Goal: Information Seeking & Learning: Learn about a topic

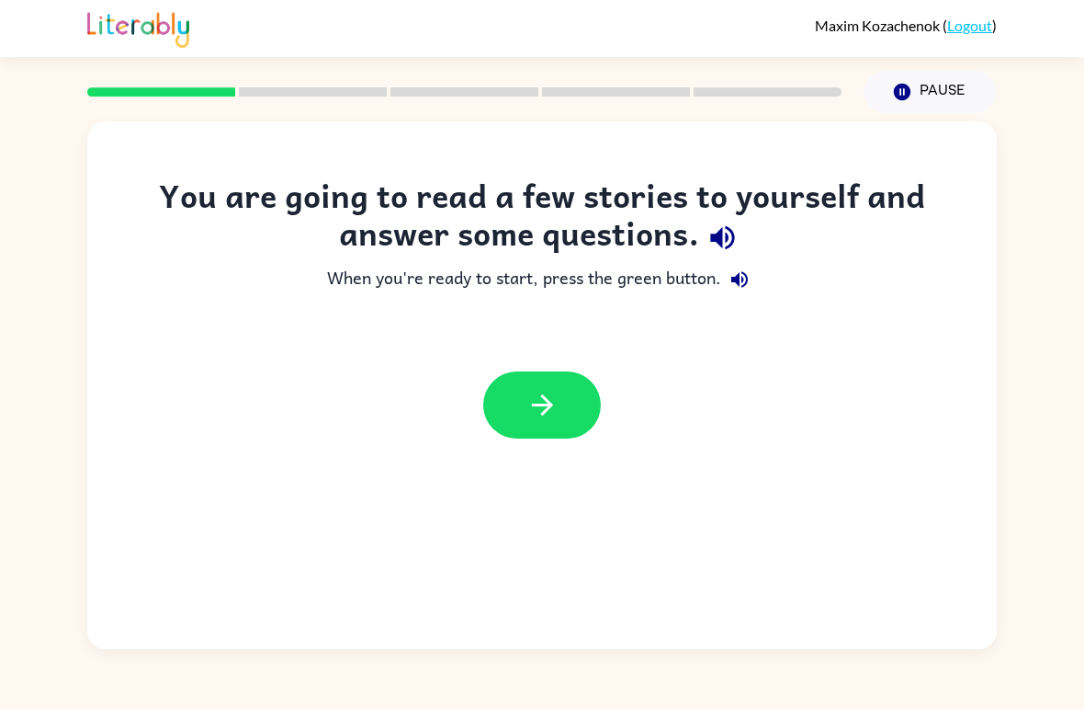
click at [726, 240] on icon "button" at bounding box center [722, 238] width 24 height 24
click at [560, 396] on button "button" at bounding box center [542, 404] width 118 height 67
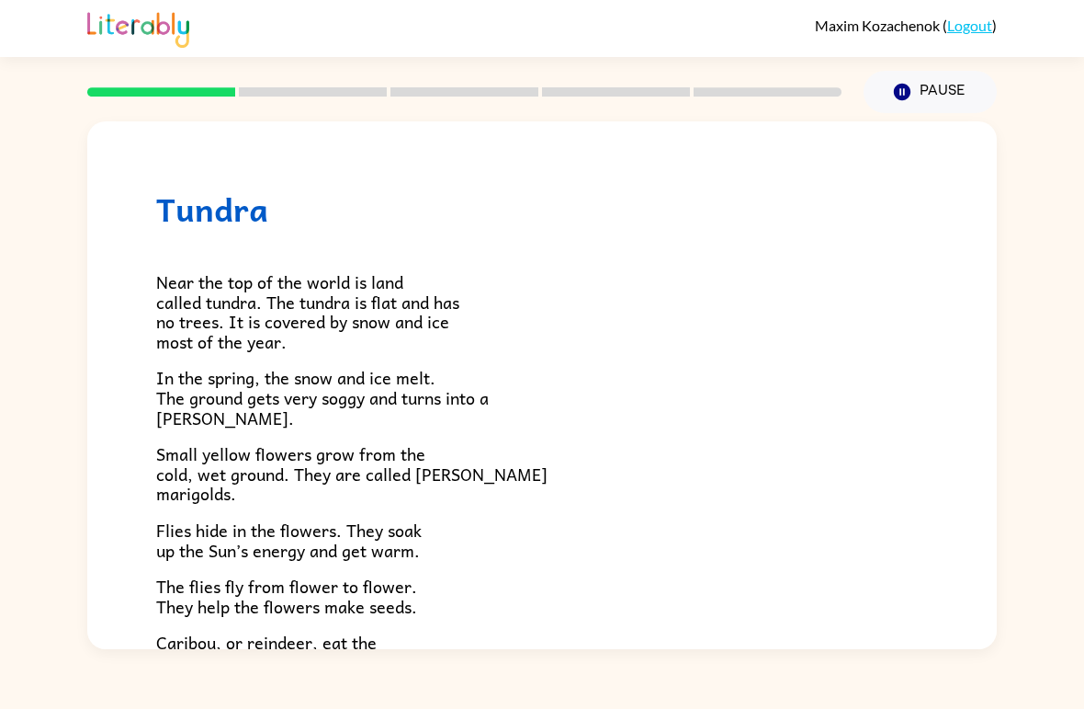
click at [179, 276] on span "Near the top of the world is land called tundra. The tundra is flat and has no …" at bounding box center [307, 311] width 303 height 86
click at [218, 211] on h1 "Tundra" at bounding box center [542, 209] width 772 height 38
click at [213, 202] on h1 "Tundra" at bounding box center [542, 209] width 772 height 38
click at [228, 226] on h1 "Tundra" at bounding box center [542, 209] width 772 height 38
click at [277, 67] on div at bounding box center [464, 92] width 777 height 64
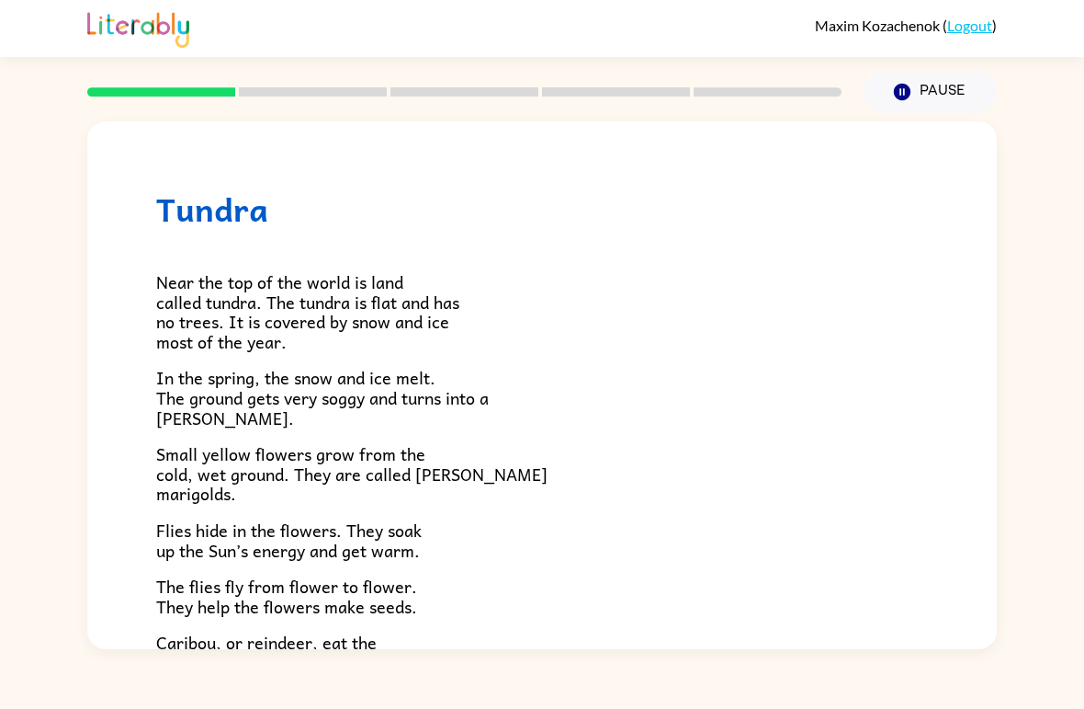
click at [305, 93] on rect at bounding box center [313, 91] width 148 height 9
click at [972, 97] on button "Pause Pause" at bounding box center [930, 92] width 133 height 42
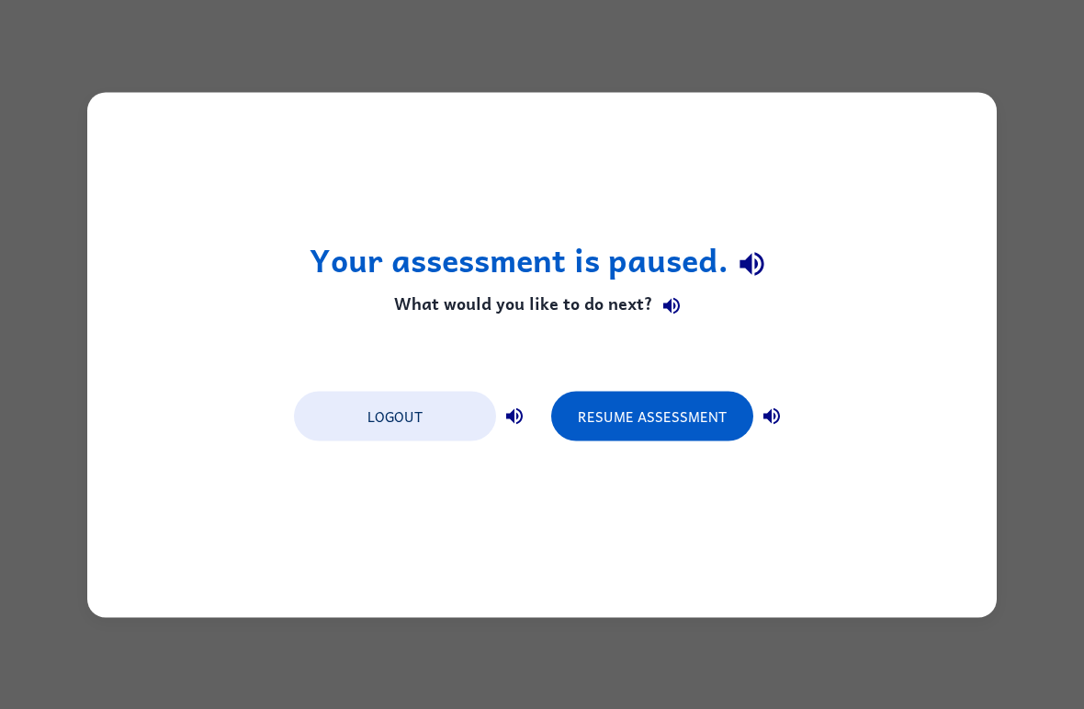
click at [460, 406] on button "Logout" at bounding box center [395, 416] width 202 height 50
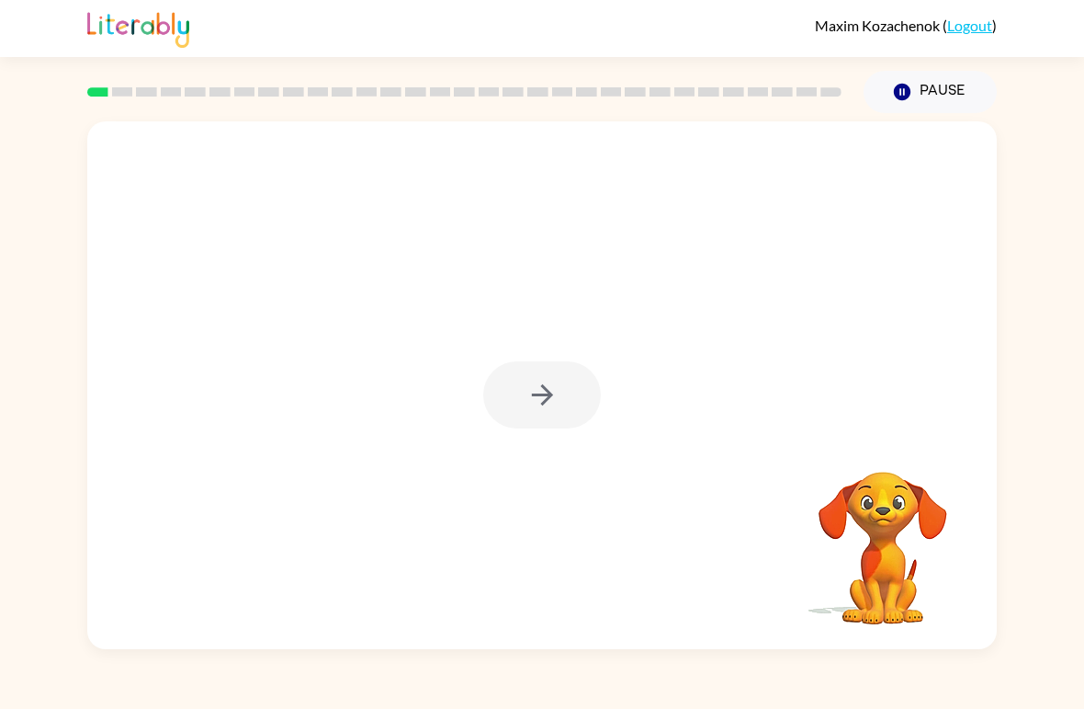
click at [544, 386] on icon "button" at bounding box center [541, 394] width 21 height 21
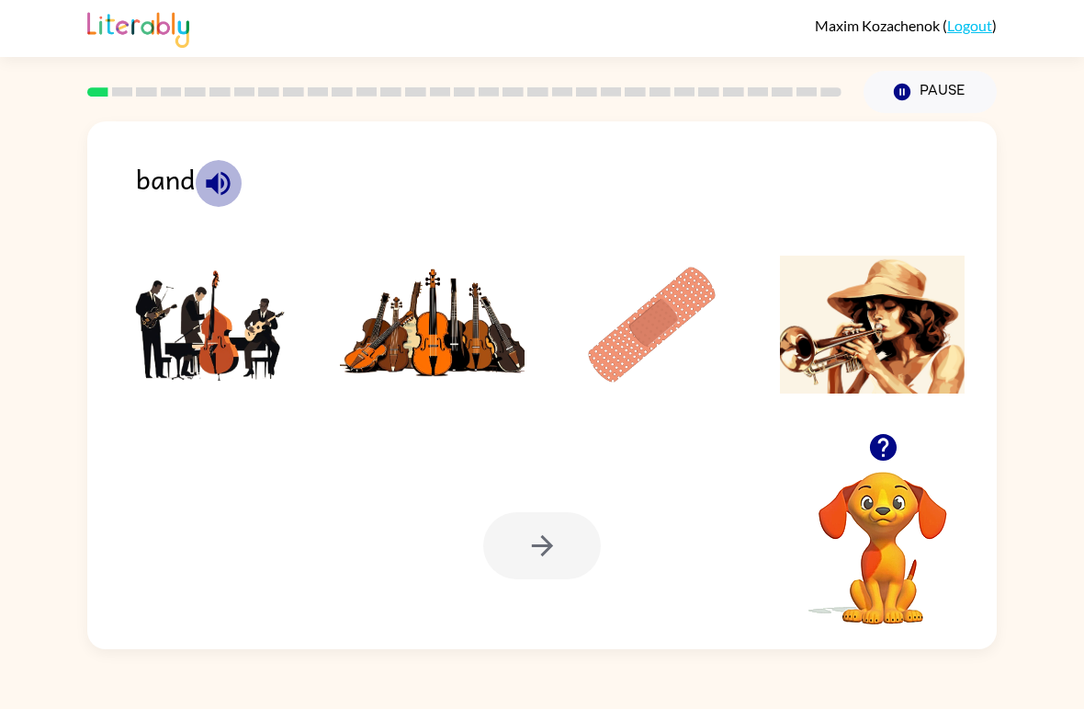
click at [232, 186] on icon "button" at bounding box center [218, 183] width 32 height 32
click at [160, 317] on img at bounding box center [212, 324] width 186 height 138
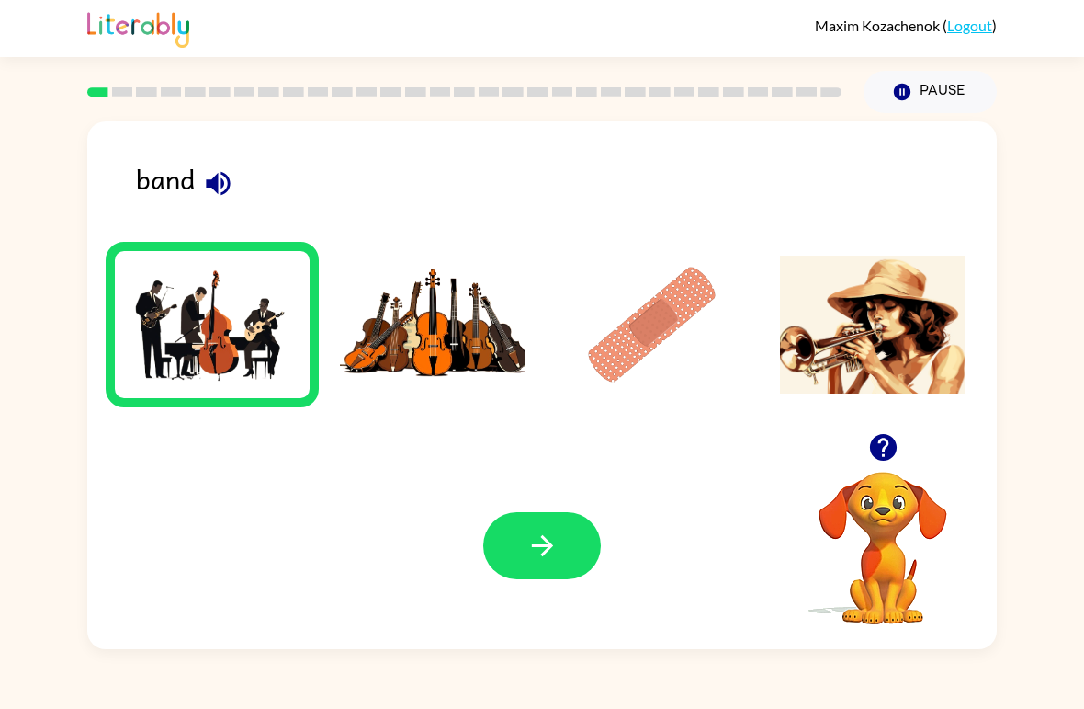
click at [545, 534] on icon "button" at bounding box center [543, 545] width 32 height 32
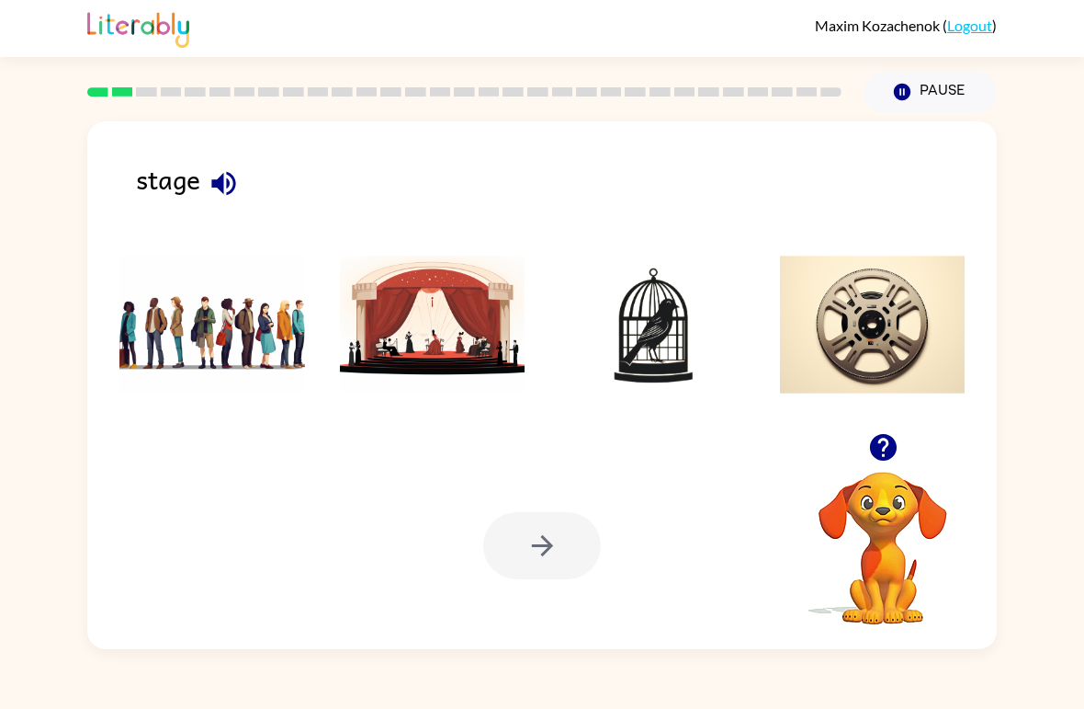
click at [214, 183] on icon "button" at bounding box center [223, 183] width 24 height 24
click at [436, 369] on img at bounding box center [433, 324] width 186 height 138
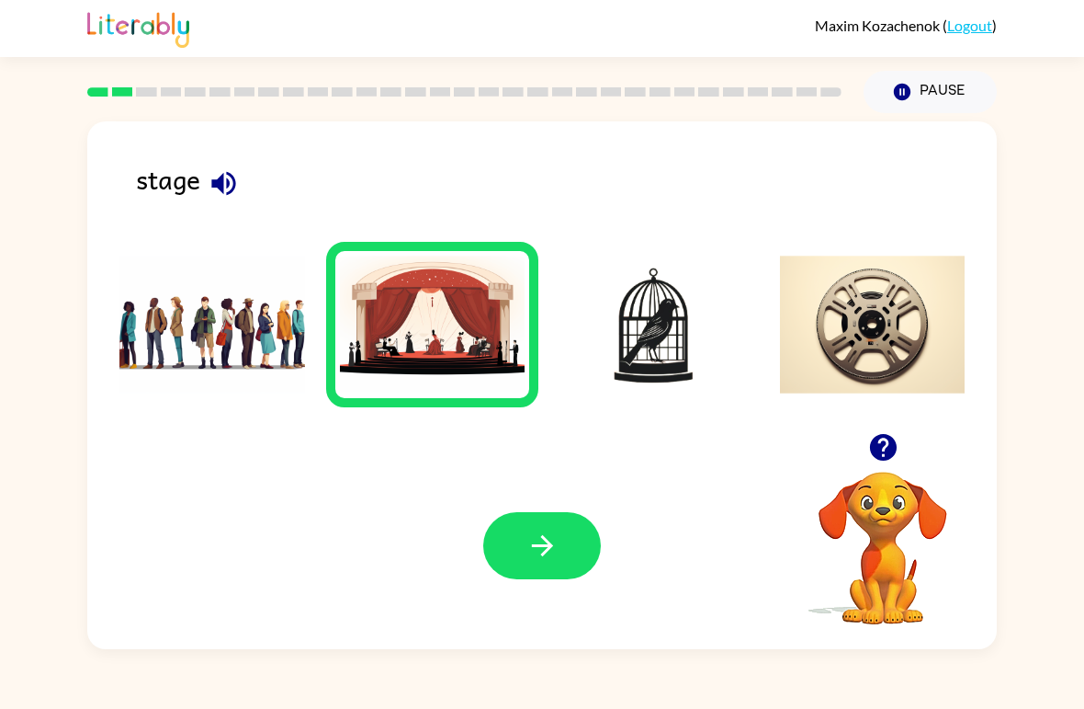
click at [516, 564] on button "button" at bounding box center [542, 545] width 118 height 67
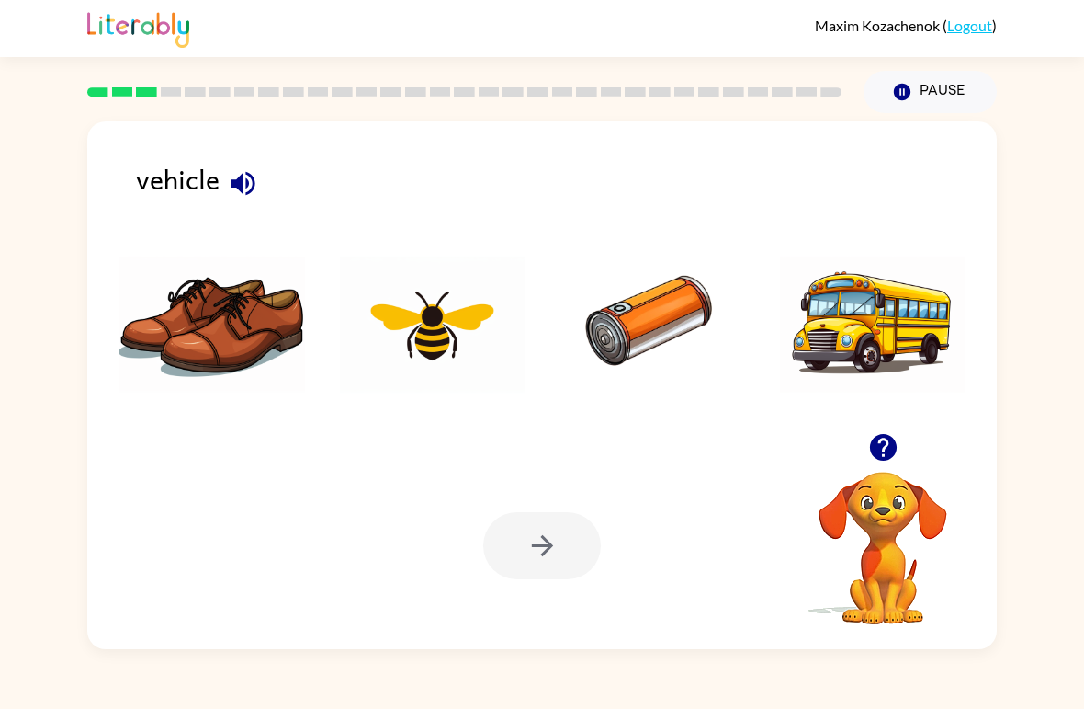
click at [240, 192] on icon "button" at bounding box center [243, 183] width 24 height 24
click at [249, 188] on icon "button" at bounding box center [243, 183] width 32 height 32
click at [239, 176] on icon "button" at bounding box center [243, 183] width 32 height 32
click at [239, 197] on icon "button" at bounding box center [243, 183] width 32 height 32
click at [650, 317] on img at bounding box center [653, 324] width 186 height 138
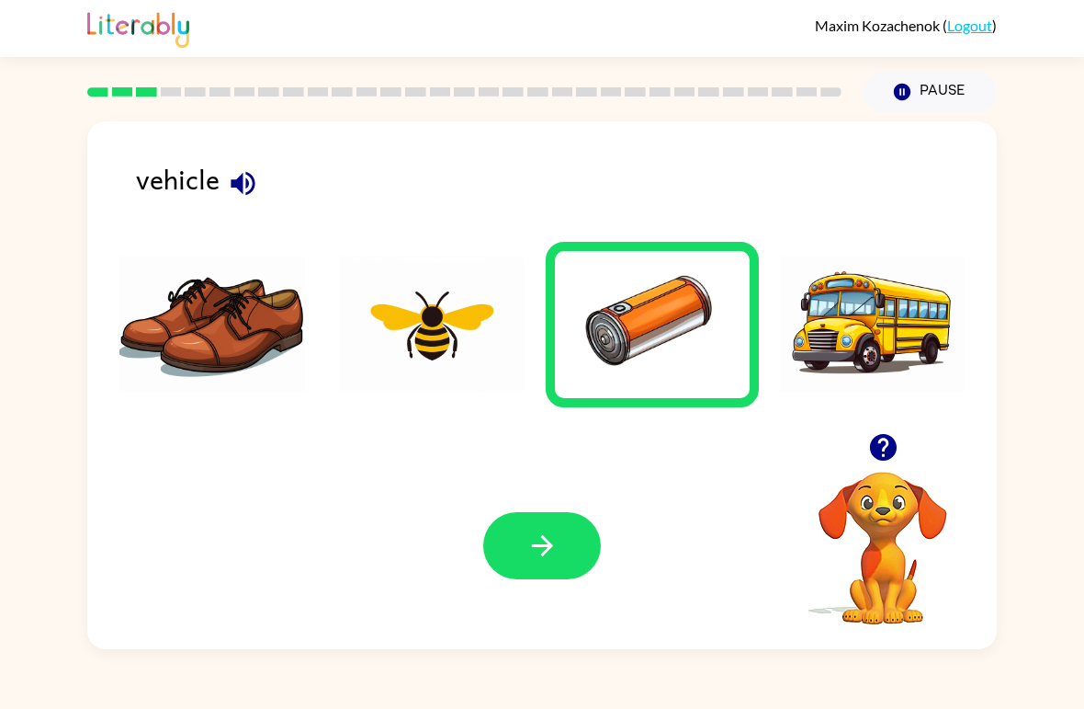
click at [525, 554] on button "button" at bounding box center [542, 545] width 118 height 67
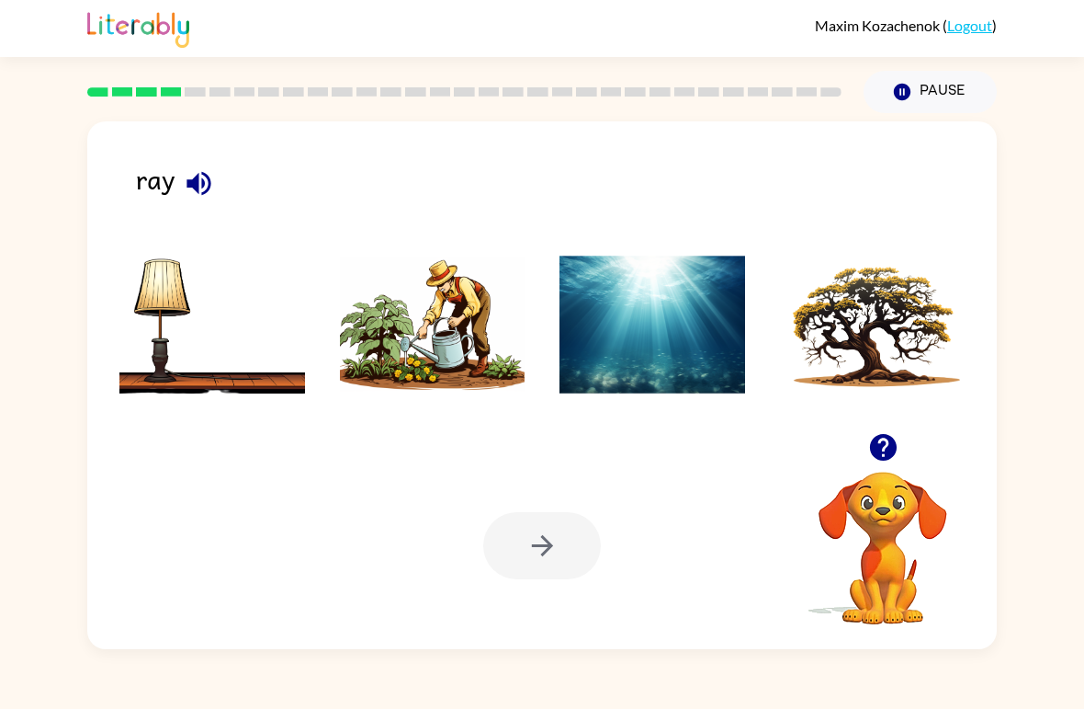
click at [200, 196] on icon "button" at bounding box center [199, 183] width 32 height 32
click at [656, 339] on img at bounding box center [653, 324] width 186 height 138
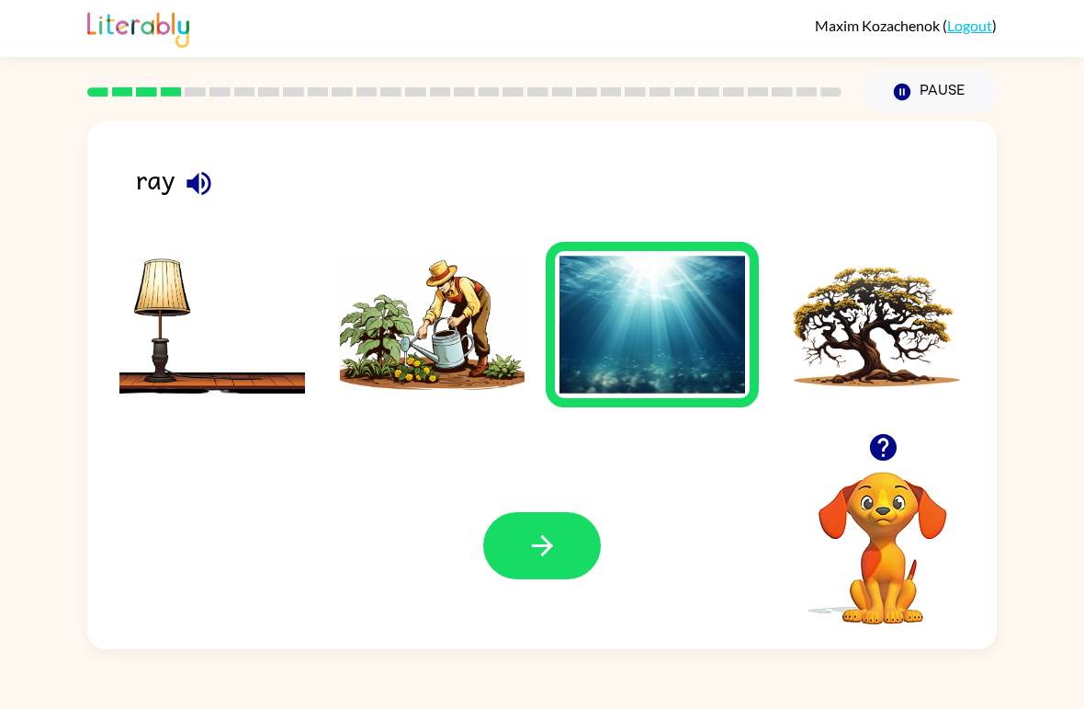
click at [544, 543] on icon "button" at bounding box center [543, 545] width 32 height 32
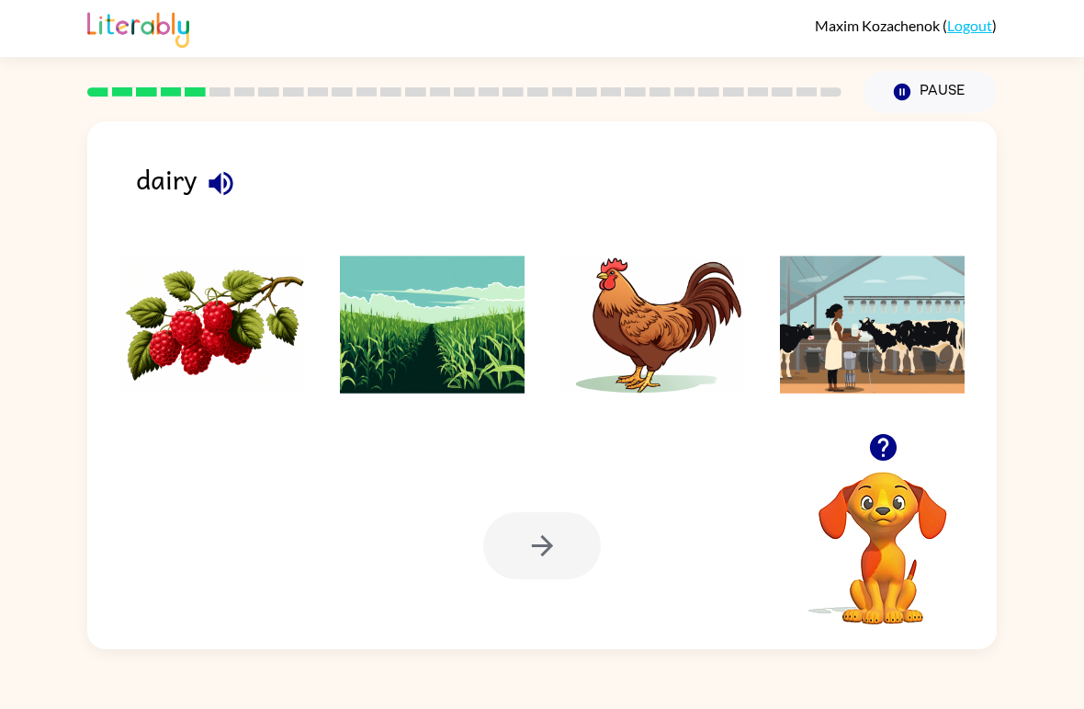
click at [224, 191] on icon "button" at bounding box center [221, 183] width 32 height 32
click at [185, 359] on img at bounding box center [212, 324] width 186 height 138
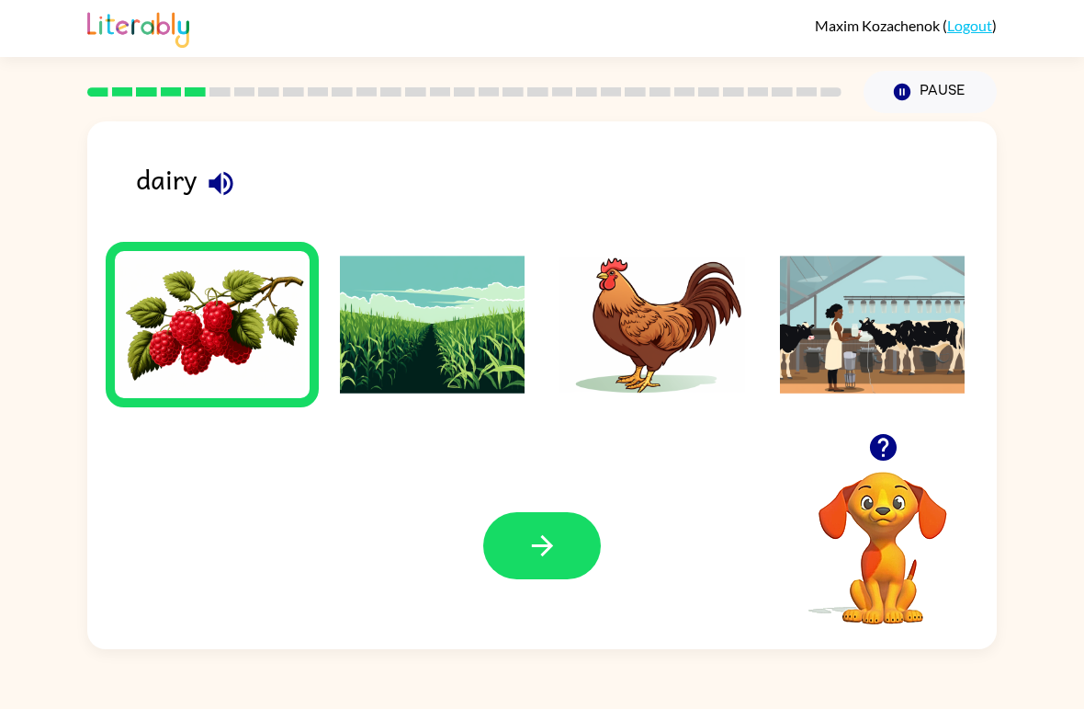
click at [517, 529] on button "button" at bounding box center [542, 545] width 118 height 67
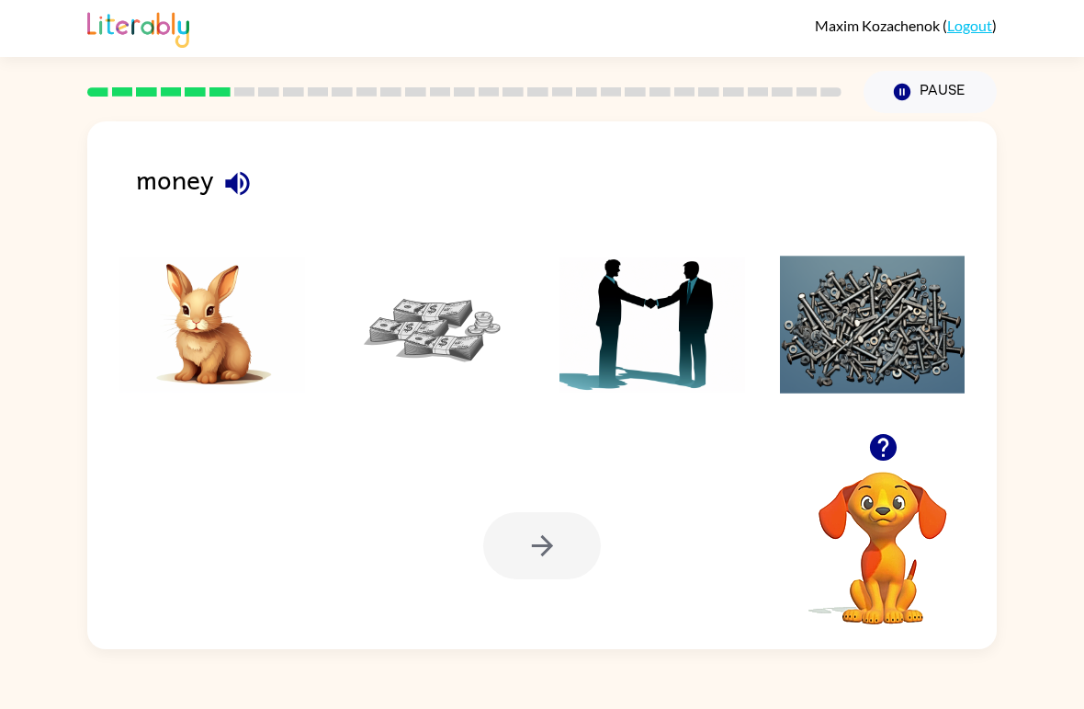
click at [229, 197] on icon "button" at bounding box center [237, 183] width 32 height 32
click at [422, 339] on img at bounding box center [433, 324] width 186 height 138
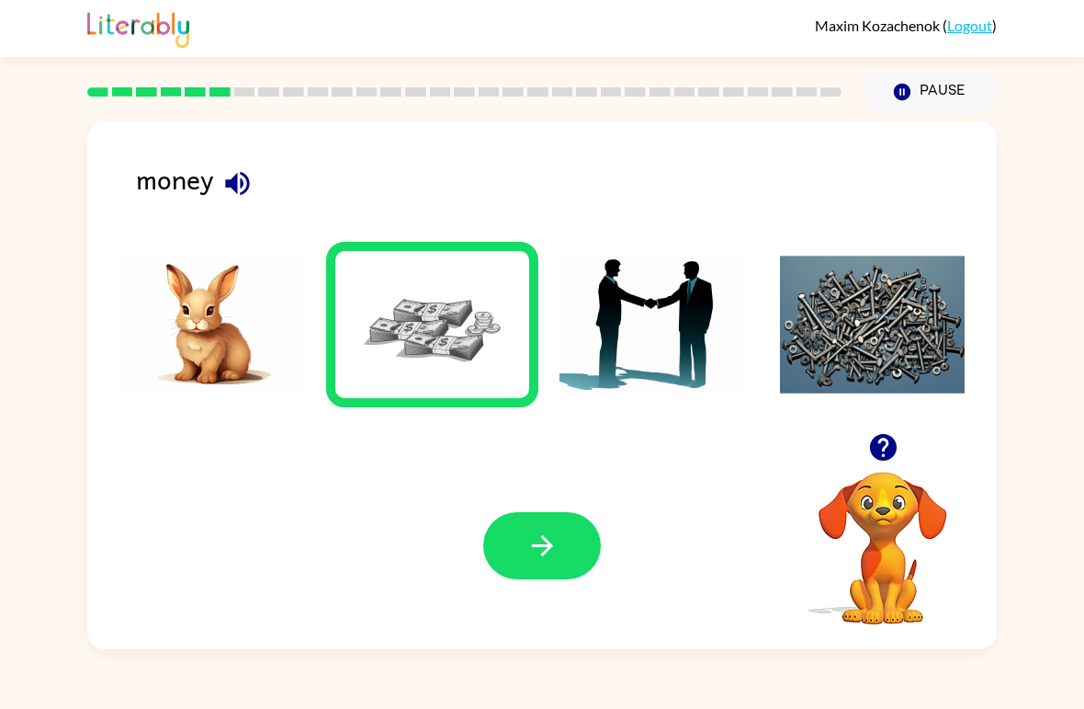
click at [537, 553] on icon "button" at bounding box center [543, 545] width 32 height 32
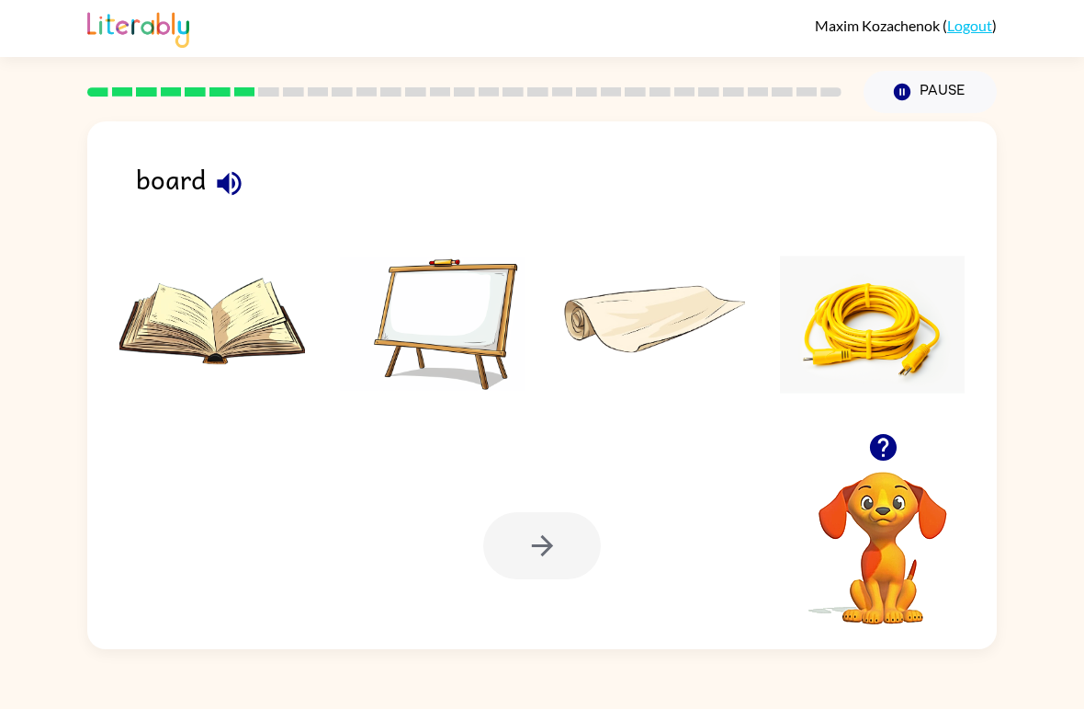
click at [247, 188] on button "button" at bounding box center [229, 183] width 47 height 47
click at [436, 333] on img at bounding box center [433, 324] width 186 height 138
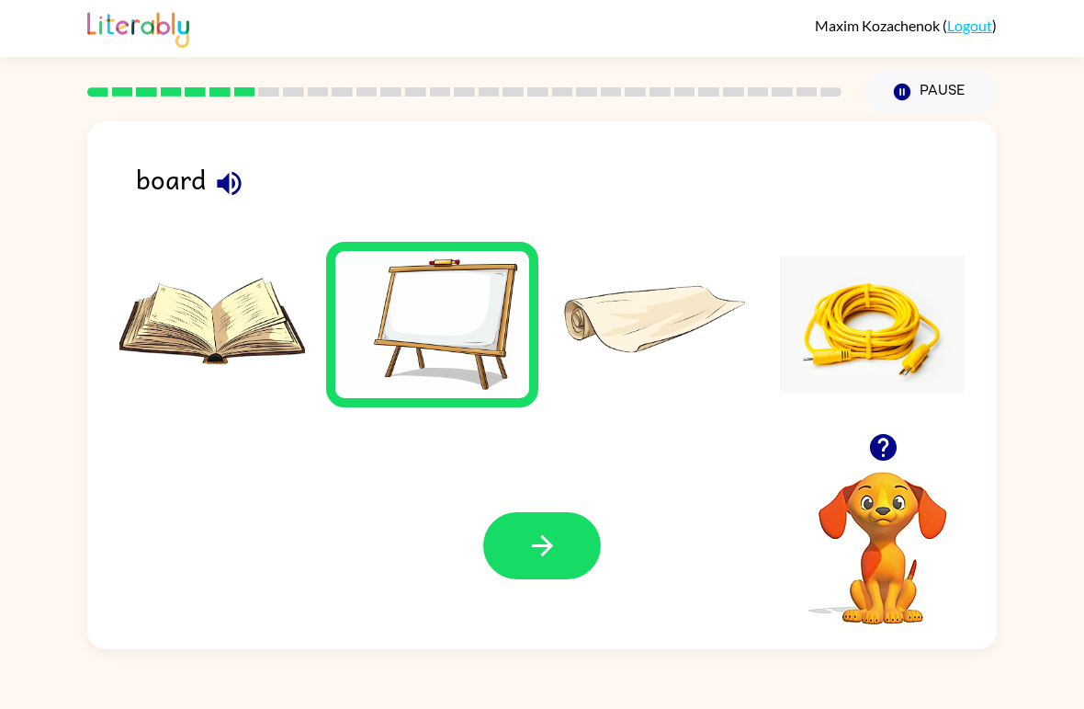
click at [538, 547] on icon "button" at bounding box center [541, 545] width 21 height 21
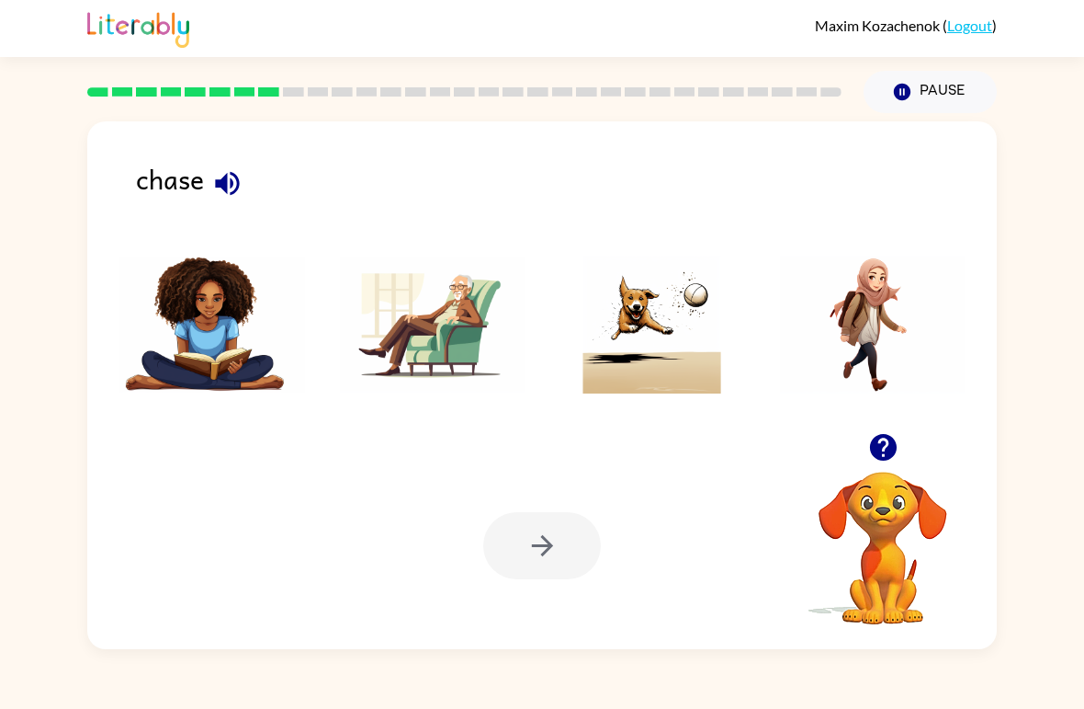
click at [237, 189] on icon "button" at bounding box center [227, 183] width 24 height 24
click at [594, 365] on img at bounding box center [653, 324] width 186 height 138
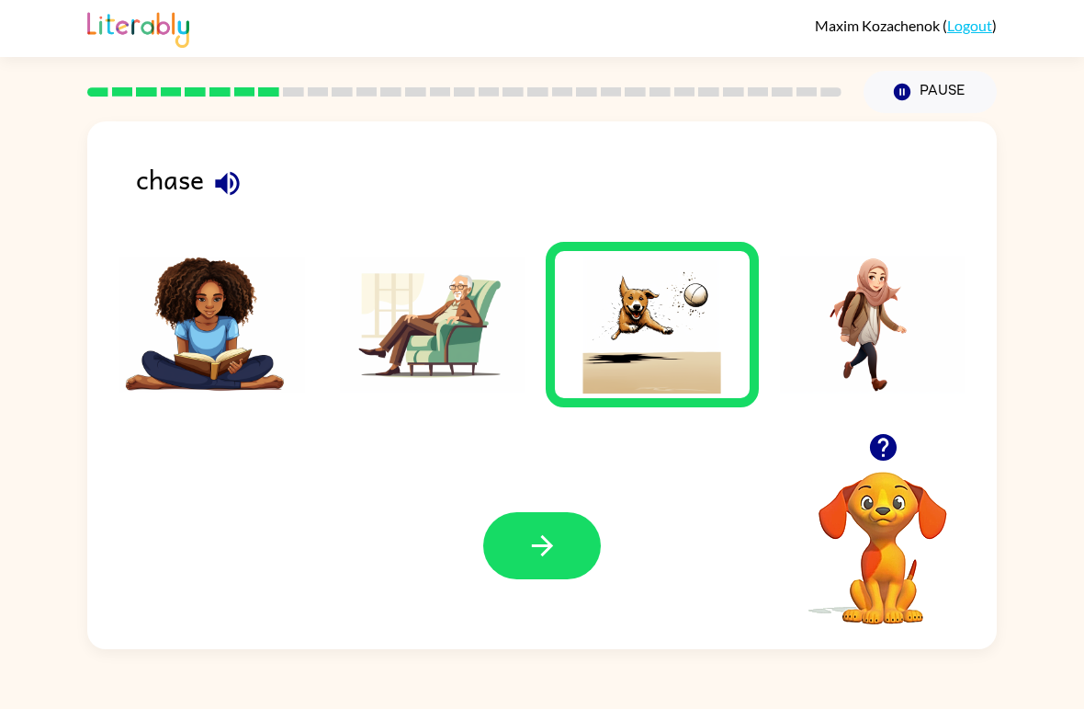
click at [536, 550] on icon "button" at bounding box center [543, 545] width 32 height 32
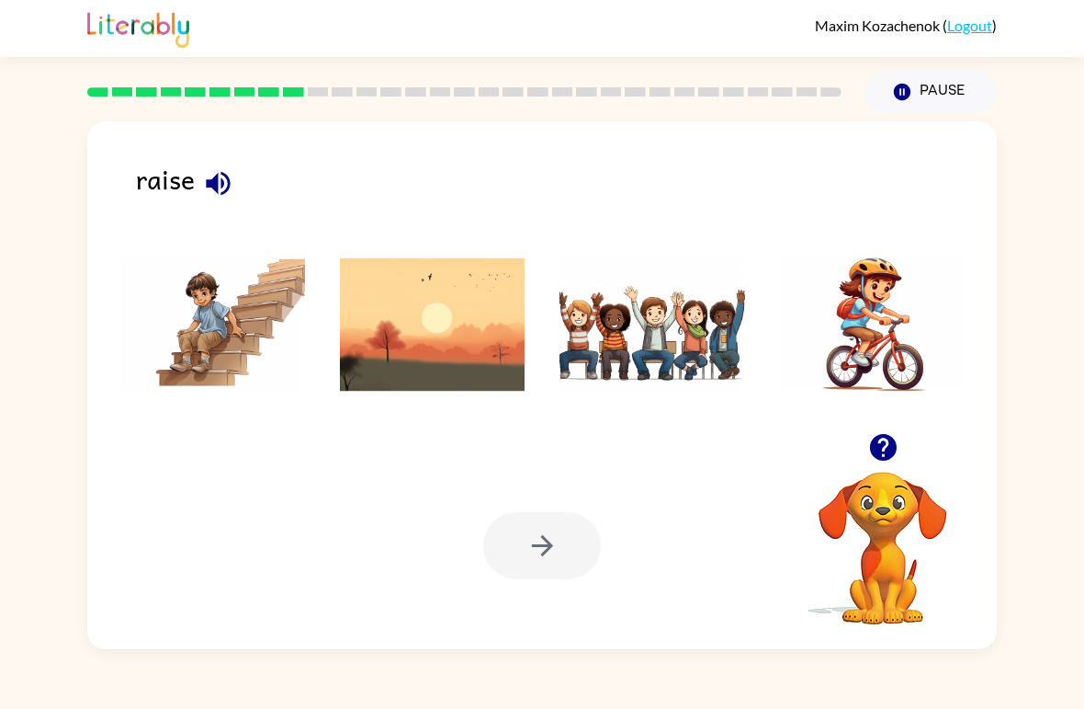
click at [213, 192] on icon "button" at bounding box center [218, 183] width 32 height 32
click at [465, 367] on img at bounding box center [433, 324] width 186 height 138
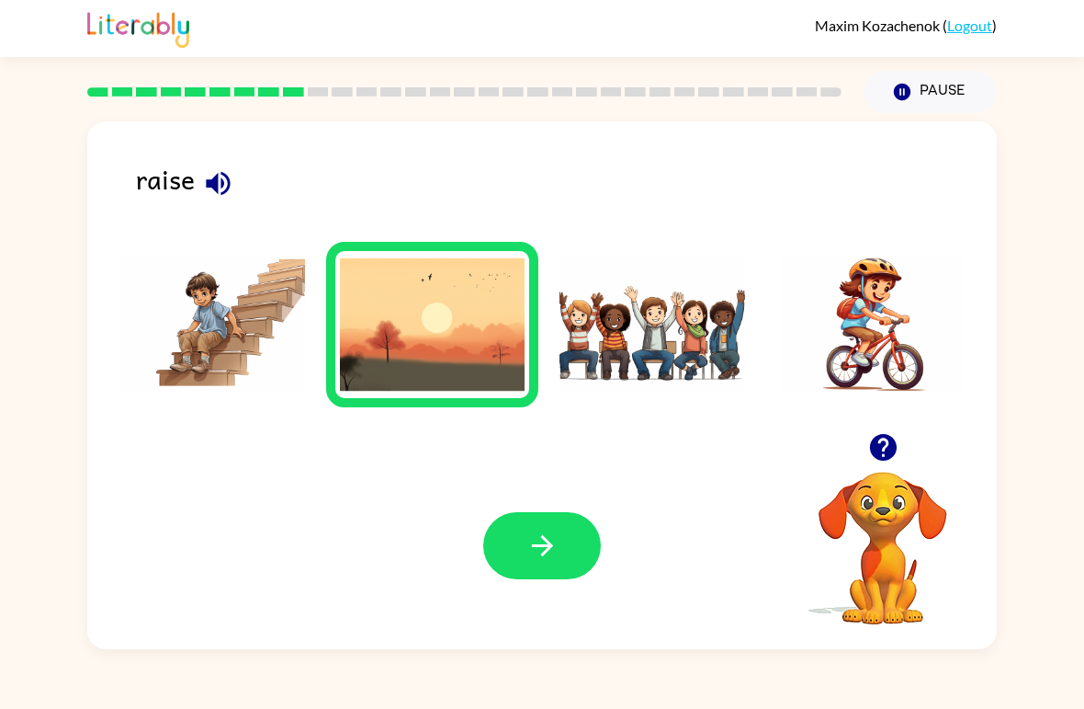
click at [539, 551] on icon "button" at bounding box center [543, 545] width 32 height 32
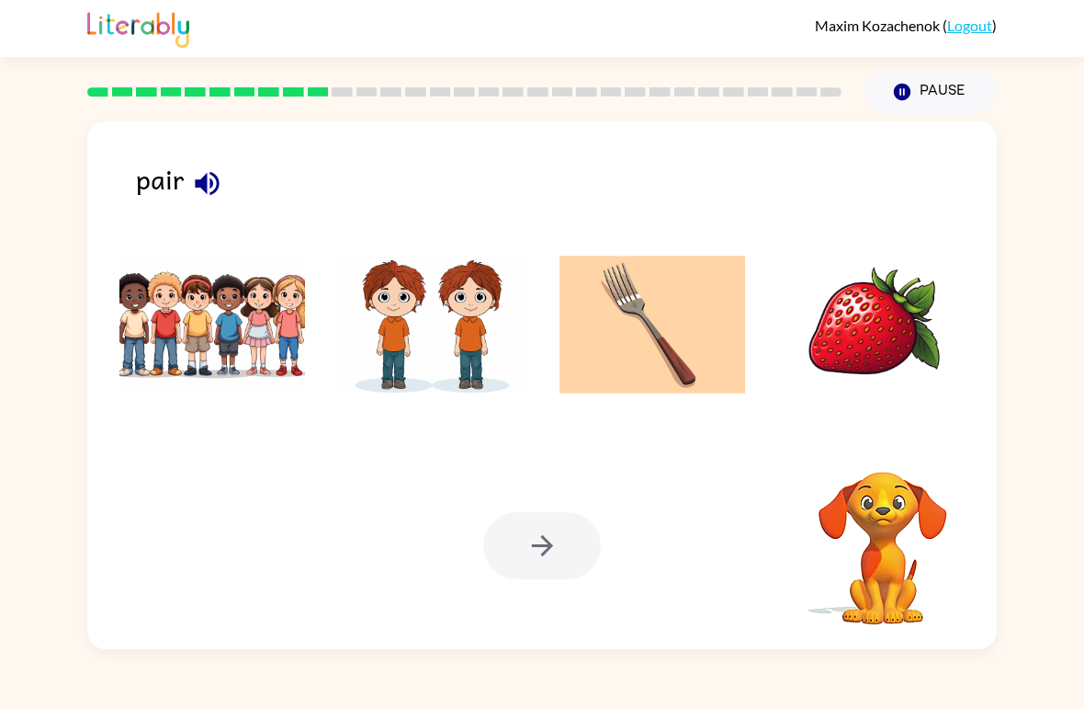
click at [221, 190] on icon "button" at bounding box center [207, 183] width 32 height 32
click at [208, 187] on icon "button" at bounding box center [207, 183] width 32 height 32
click at [173, 183] on div "pair" at bounding box center [566, 188] width 861 height 60
click at [193, 188] on icon "button" at bounding box center [207, 183] width 32 height 32
click at [191, 196] on icon "button" at bounding box center [207, 183] width 32 height 32
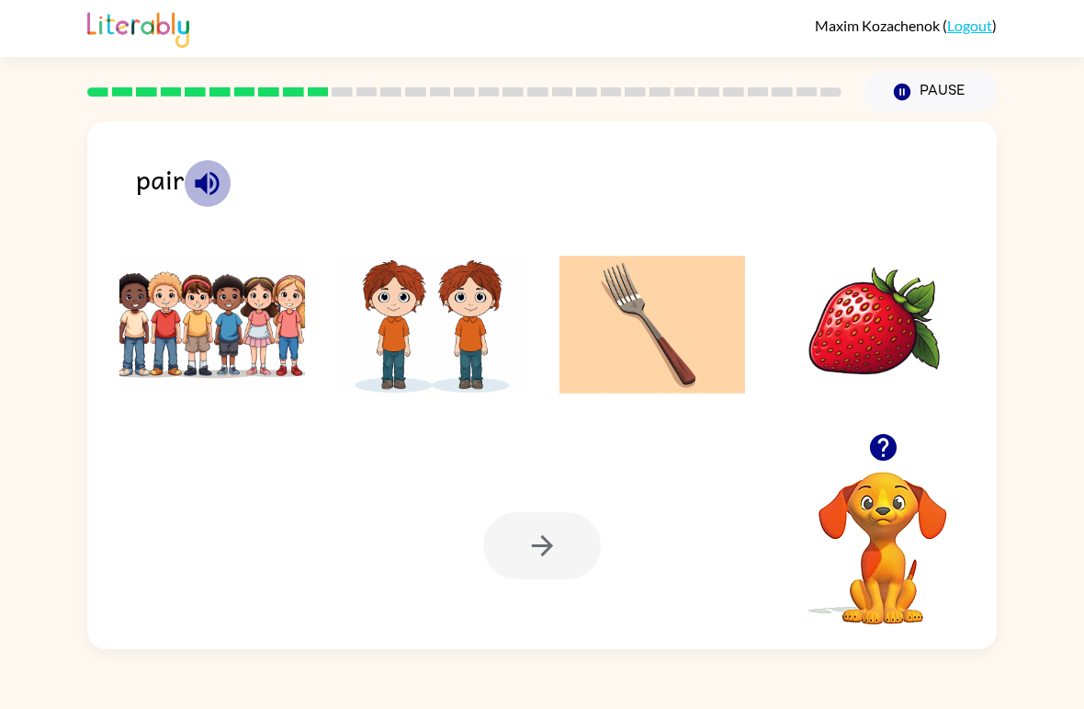
click at [191, 186] on icon "button" at bounding box center [207, 183] width 32 height 32
click at [214, 203] on button "button" at bounding box center [207, 183] width 47 height 47
click at [210, 191] on icon "button" at bounding box center [207, 183] width 32 height 32
click at [204, 187] on icon "button" at bounding box center [207, 183] width 24 height 24
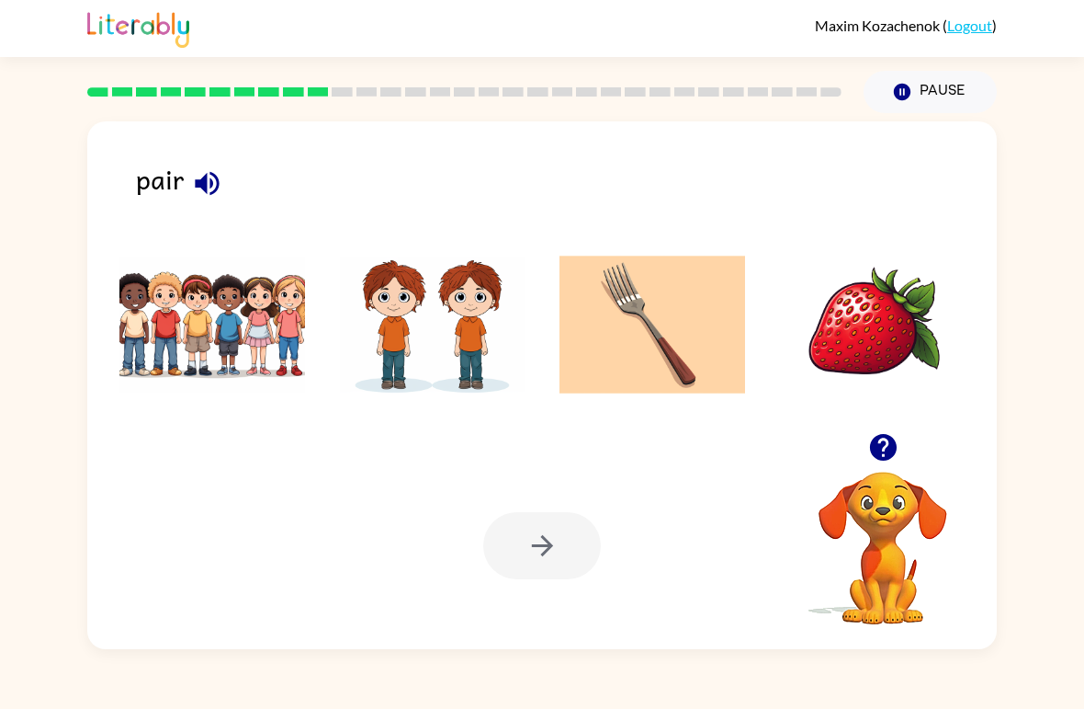
click at [210, 195] on icon "button" at bounding box center [207, 183] width 24 height 24
click at [215, 187] on icon "button" at bounding box center [207, 183] width 32 height 32
click at [211, 195] on icon "button" at bounding box center [207, 183] width 24 height 24
click at [453, 333] on img at bounding box center [433, 324] width 186 height 138
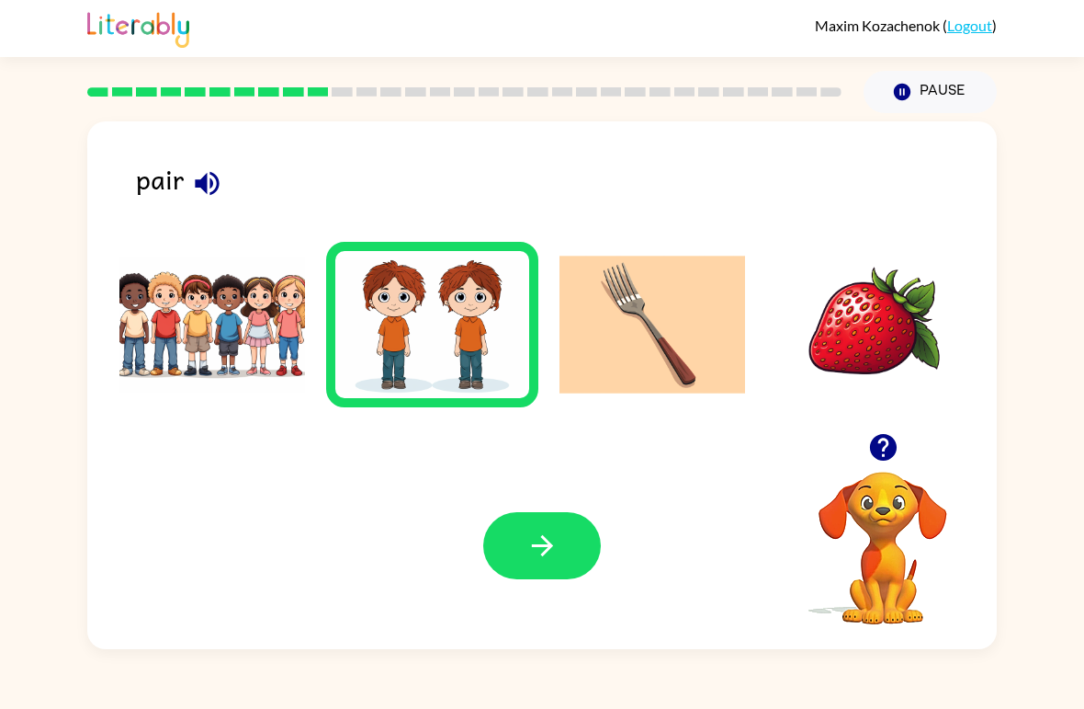
click at [545, 538] on icon "button" at bounding box center [543, 545] width 32 height 32
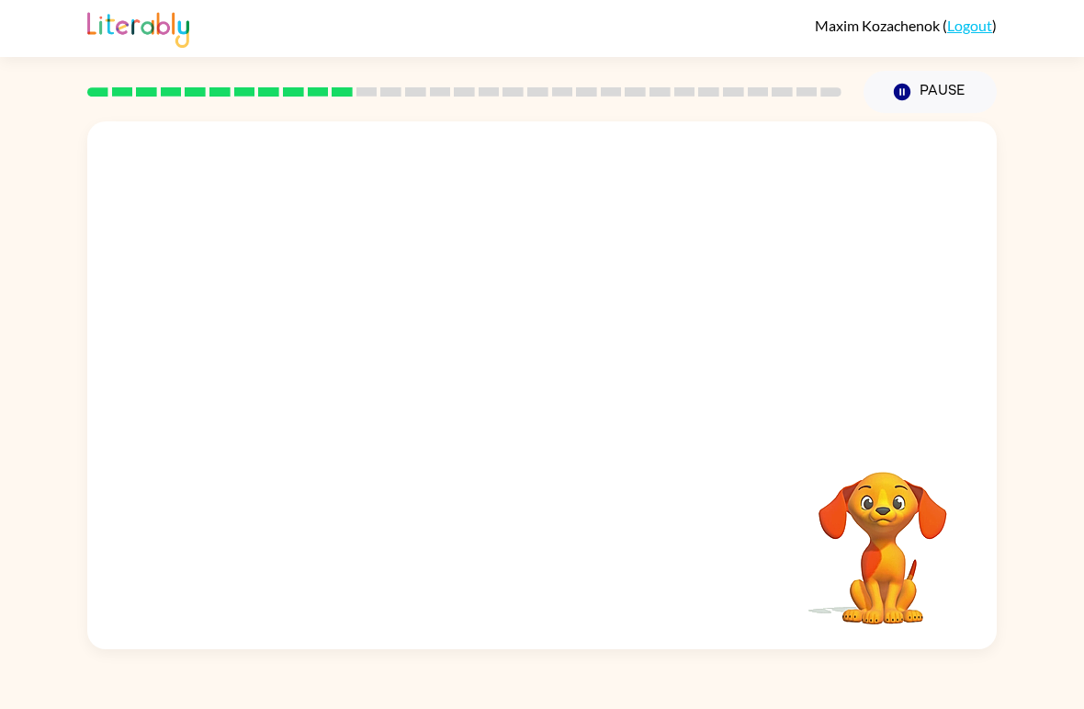
click at [777, 183] on video "Your browser must support playing .mp4 files to use Literably. Please try using…" at bounding box center [542, 277] width 910 height 312
click at [524, 396] on div at bounding box center [542, 394] width 118 height 67
click at [555, 386] on div at bounding box center [542, 394] width 118 height 67
click at [549, 397] on icon "button" at bounding box center [541, 394] width 21 height 21
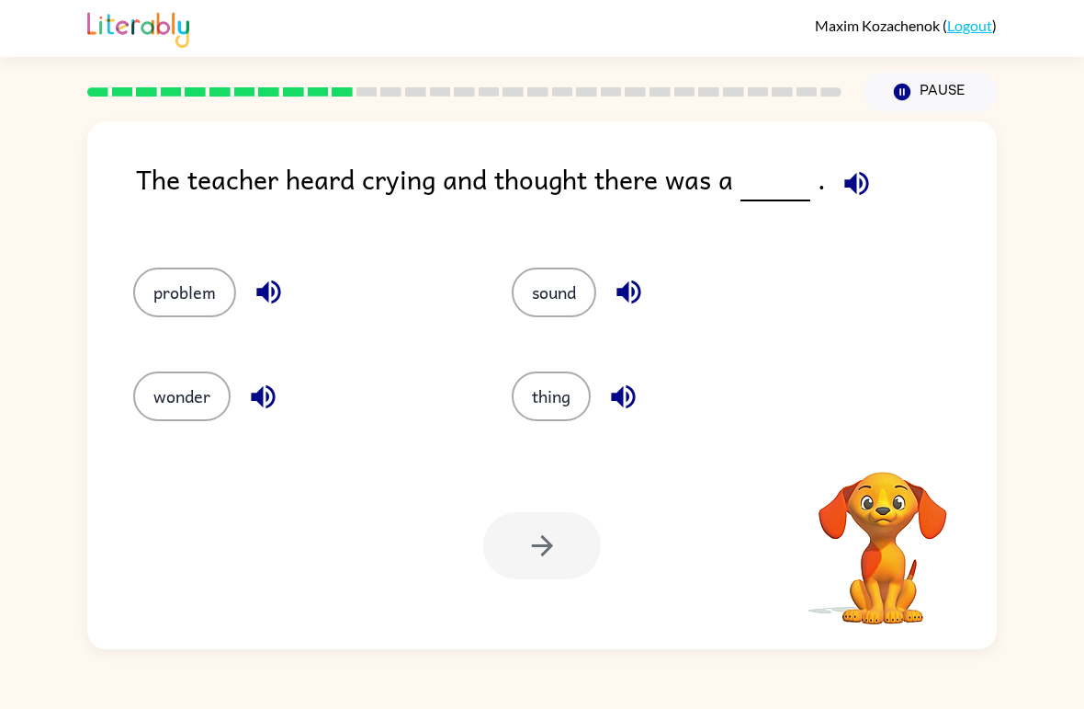
click at [858, 181] on icon "button" at bounding box center [857, 183] width 32 height 32
click at [578, 391] on button "thing" at bounding box center [551, 396] width 79 height 50
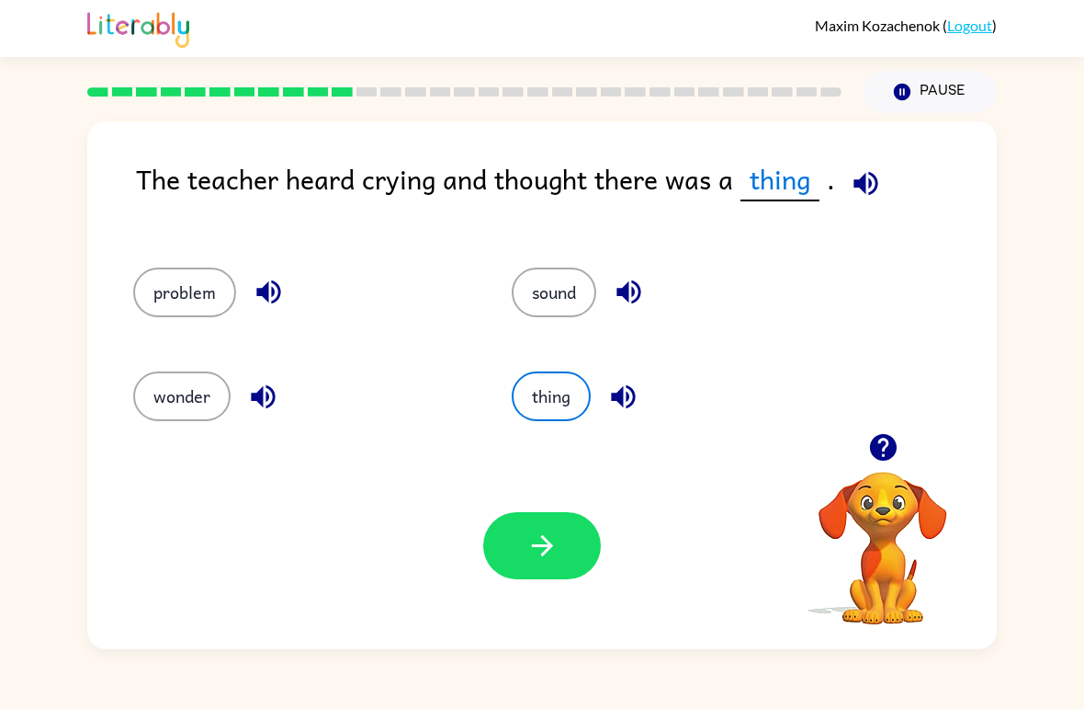
click at [858, 187] on icon "button" at bounding box center [866, 183] width 24 height 24
click at [554, 538] on icon "button" at bounding box center [543, 545] width 32 height 32
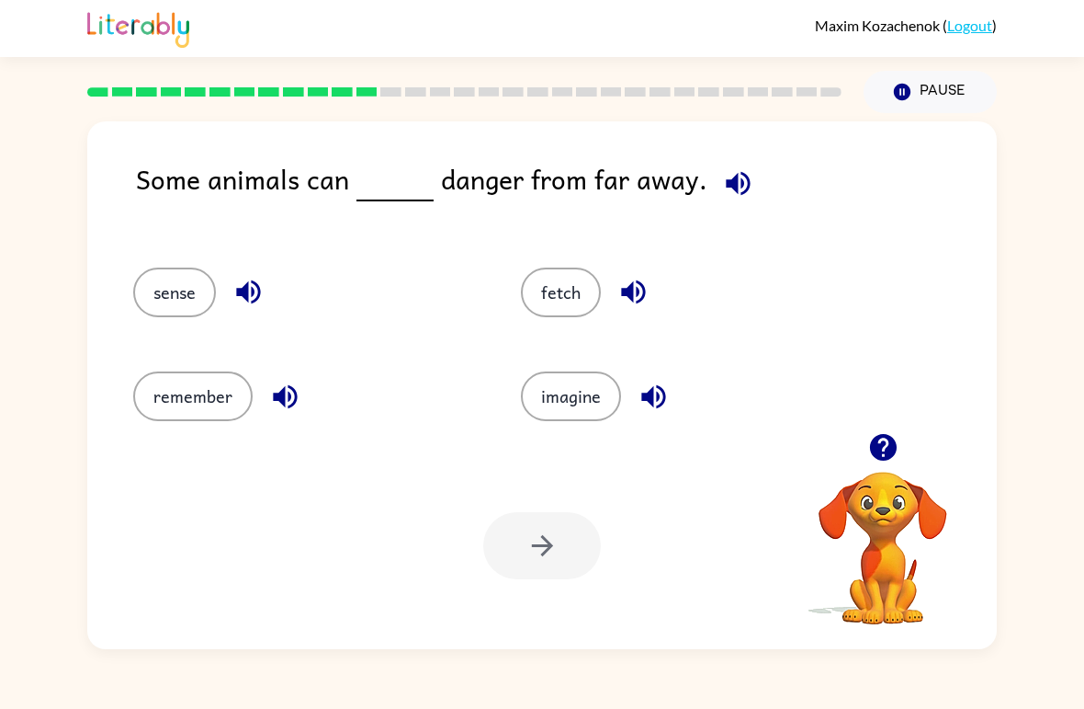
click at [720, 203] on button "button" at bounding box center [738, 183] width 47 height 47
click at [573, 296] on button "fetch" at bounding box center [561, 292] width 80 height 50
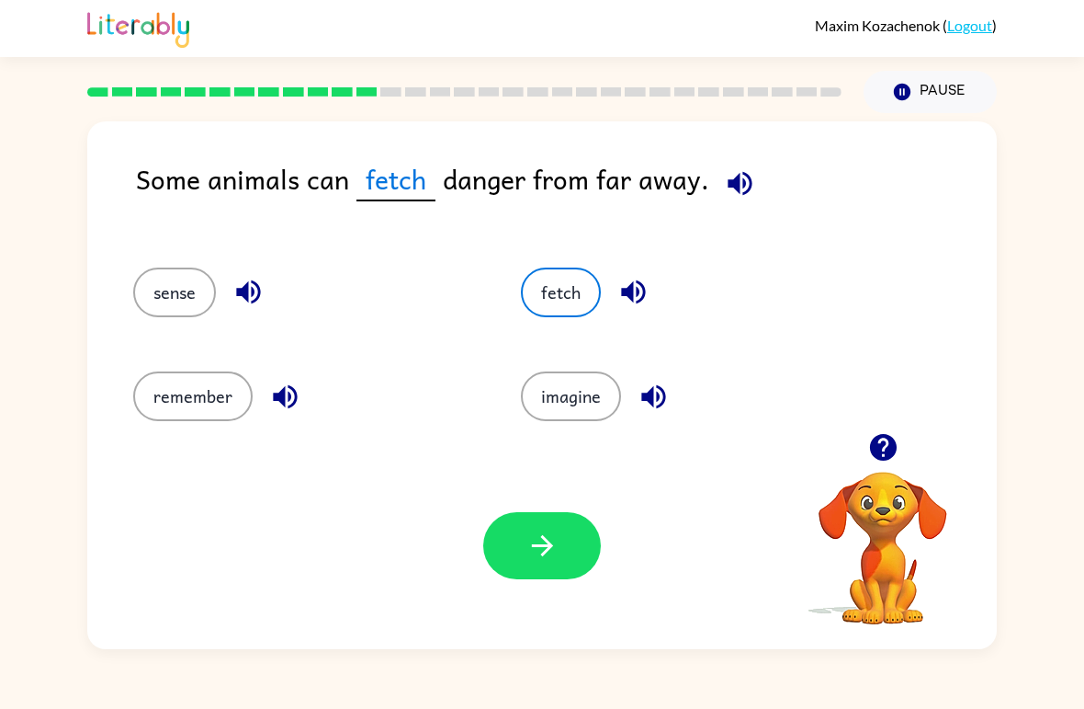
click at [622, 291] on icon "button" at bounding box center [633, 292] width 24 height 24
click at [209, 344] on div "remember" at bounding box center [292, 388] width 388 height 104
click at [254, 286] on icon "button" at bounding box center [249, 292] width 32 height 32
click at [287, 391] on icon "button" at bounding box center [285, 396] width 32 height 32
click at [648, 395] on icon "button" at bounding box center [653, 396] width 24 height 24
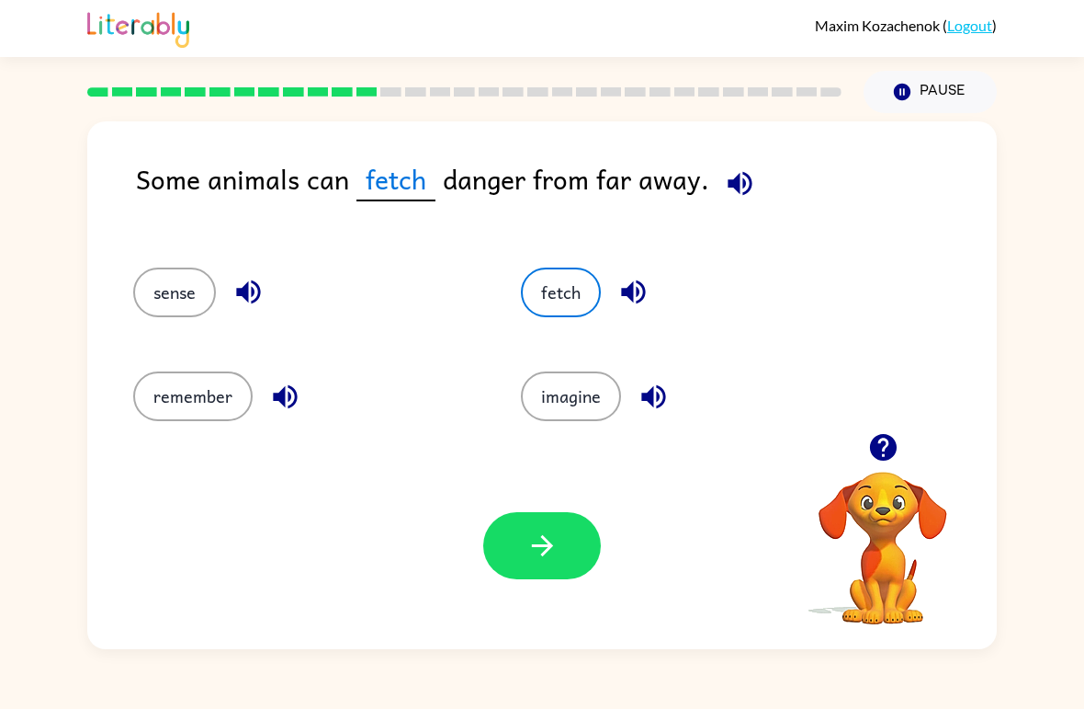
click at [215, 397] on button "remember" at bounding box center [192, 396] width 119 height 50
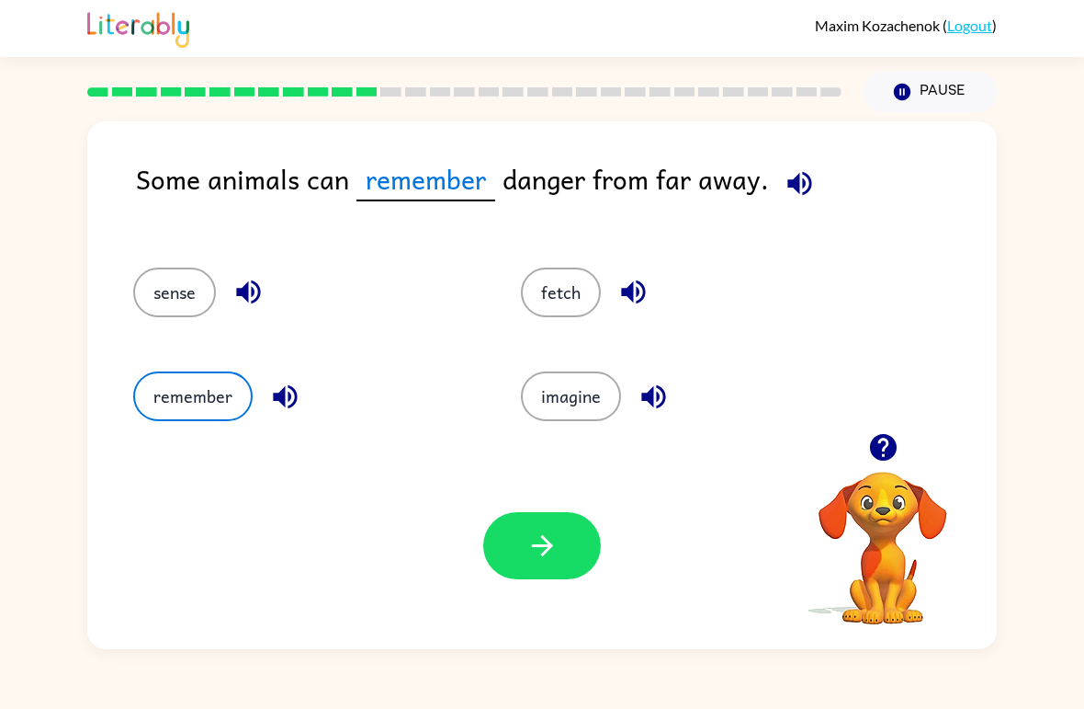
click at [537, 534] on icon "button" at bounding box center [543, 545] width 32 height 32
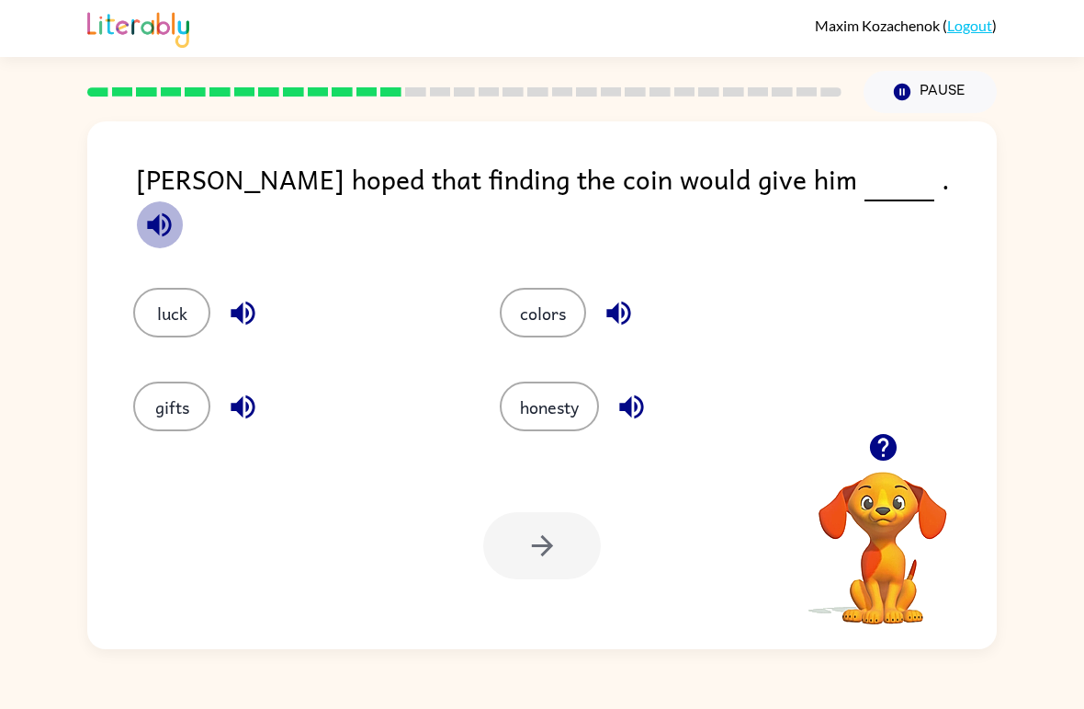
click at [171, 212] on icon "button" at bounding box center [159, 224] width 24 height 24
click at [553, 299] on button "colors" at bounding box center [543, 313] width 86 height 50
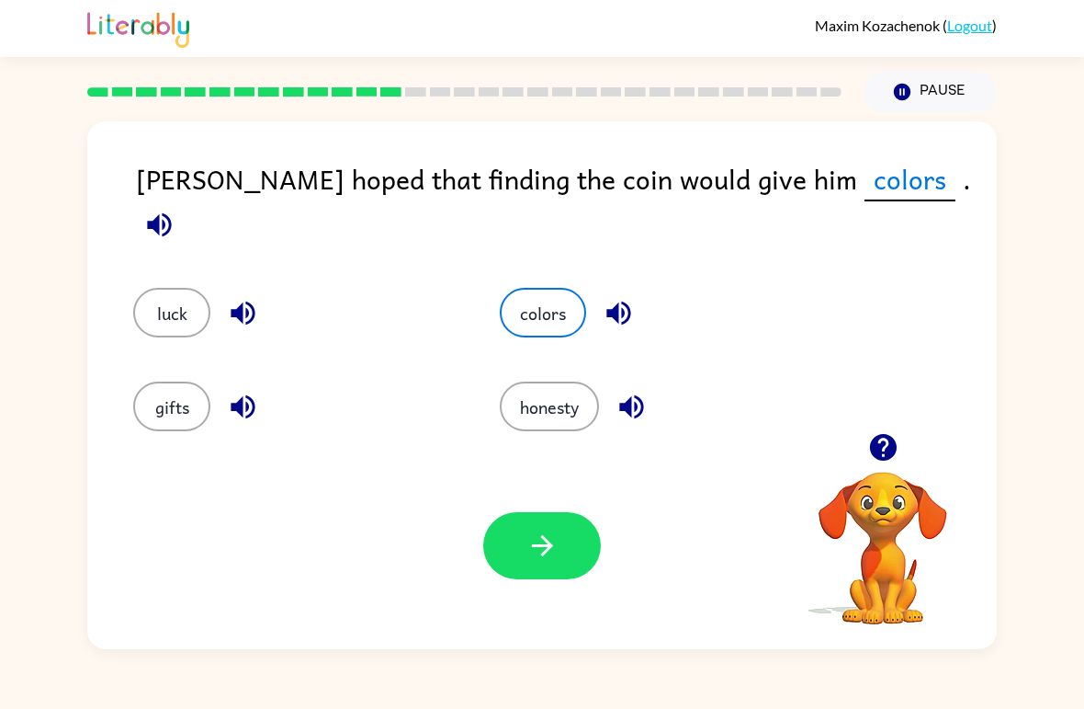
click at [621, 297] on icon "button" at bounding box center [619, 313] width 32 height 32
click at [631, 400] on icon "button" at bounding box center [631, 407] width 24 height 24
click at [243, 297] on icon "button" at bounding box center [243, 313] width 32 height 32
click at [236, 391] on icon "button" at bounding box center [243, 407] width 32 height 32
click at [176, 288] on button "luck" at bounding box center [171, 313] width 77 height 50
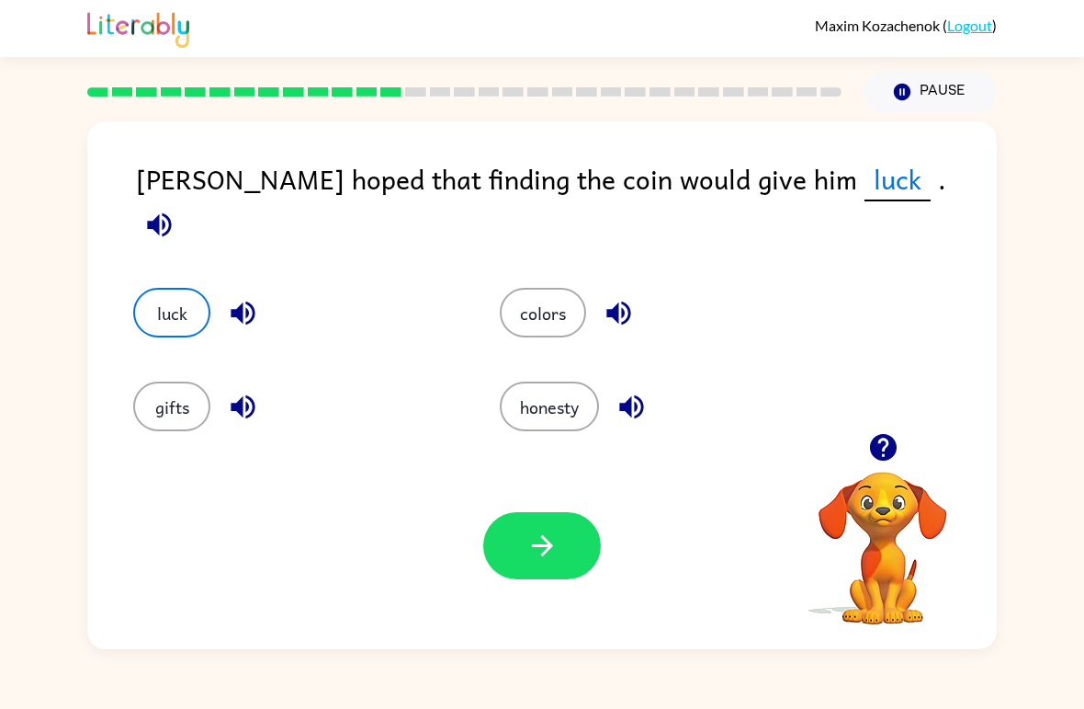
click at [555, 548] on icon "button" at bounding box center [543, 545] width 32 height 32
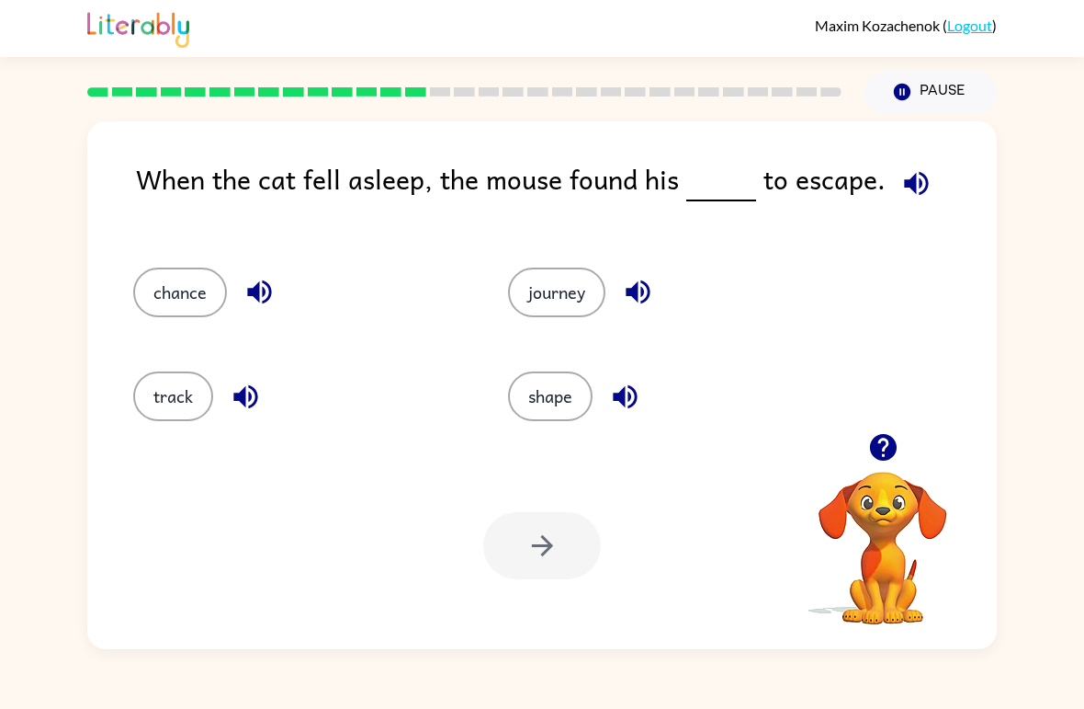
click at [909, 195] on icon "button" at bounding box center [916, 183] width 24 height 24
click at [624, 388] on icon "button" at bounding box center [625, 396] width 32 height 32
click at [662, 290] on button "button" at bounding box center [638, 291] width 47 height 47
click at [647, 297] on icon "button" at bounding box center [638, 292] width 32 height 32
click at [253, 289] on icon "button" at bounding box center [260, 292] width 32 height 32
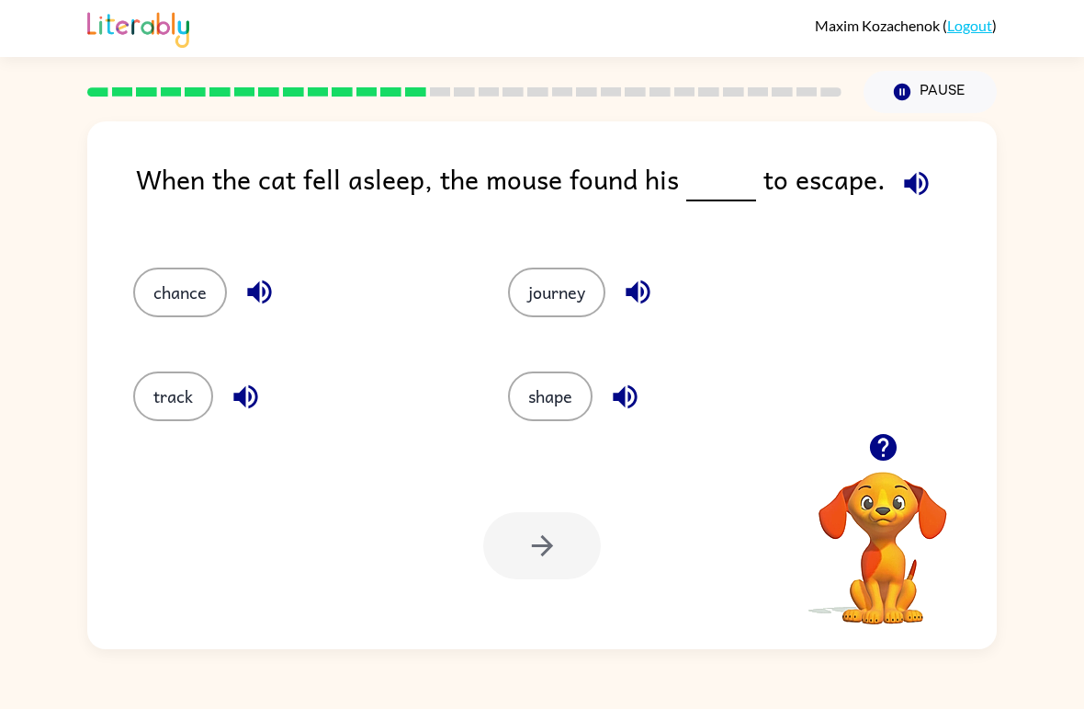
click at [263, 382] on button "button" at bounding box center [245, 396] width 47 height 47
click at [925, 180] on button "button" at bounding box center [916, 183] width 47 height 47
click at [252, 298] on icon "button" at bounding box center [260, 292] width 32 height 32
click at [192, 295] on button "chance" at bounding box center [180, 292] width 94 height 50
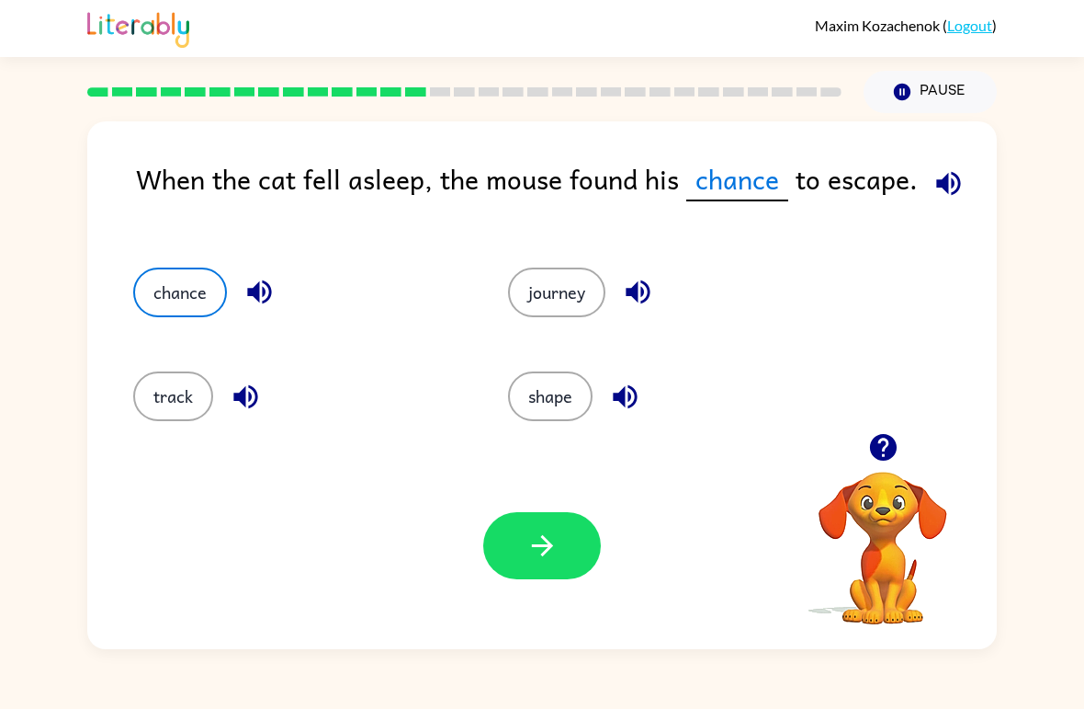
click at [509, 559] on button "button" at bounding box center [542, 545] width 118 height 67
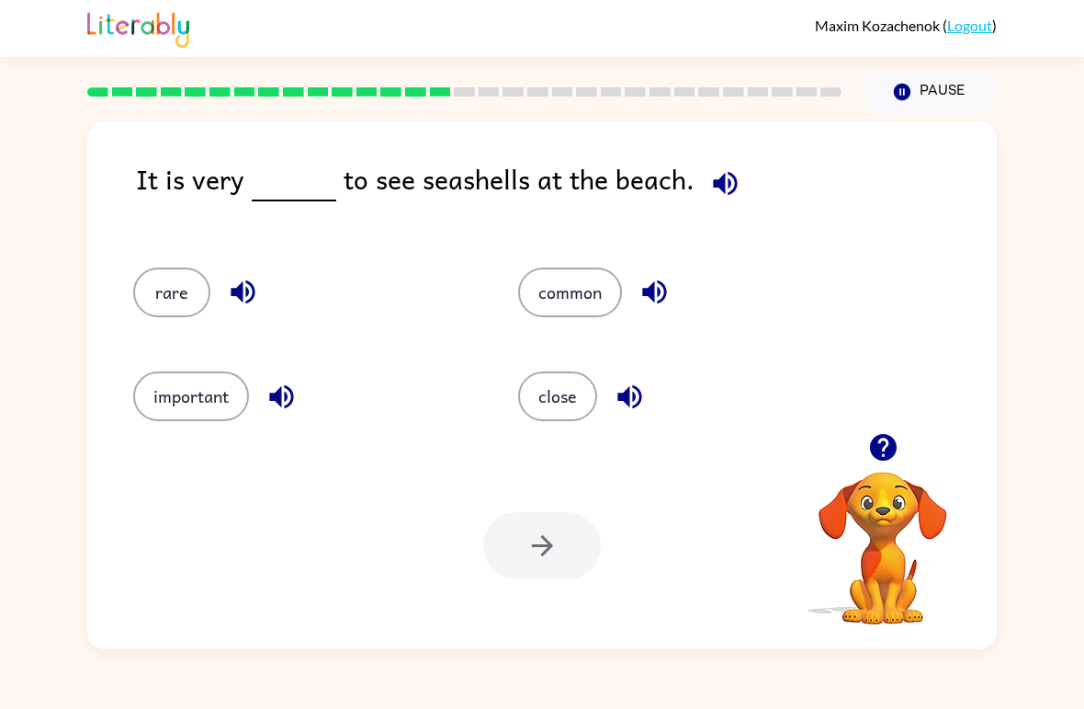
click at [713, 187] on icon "button" at bounding box center [725, 183] width 24 height 24
click at [531, 392] on button "close" at bounding box center [557, 396] width 79 height 50
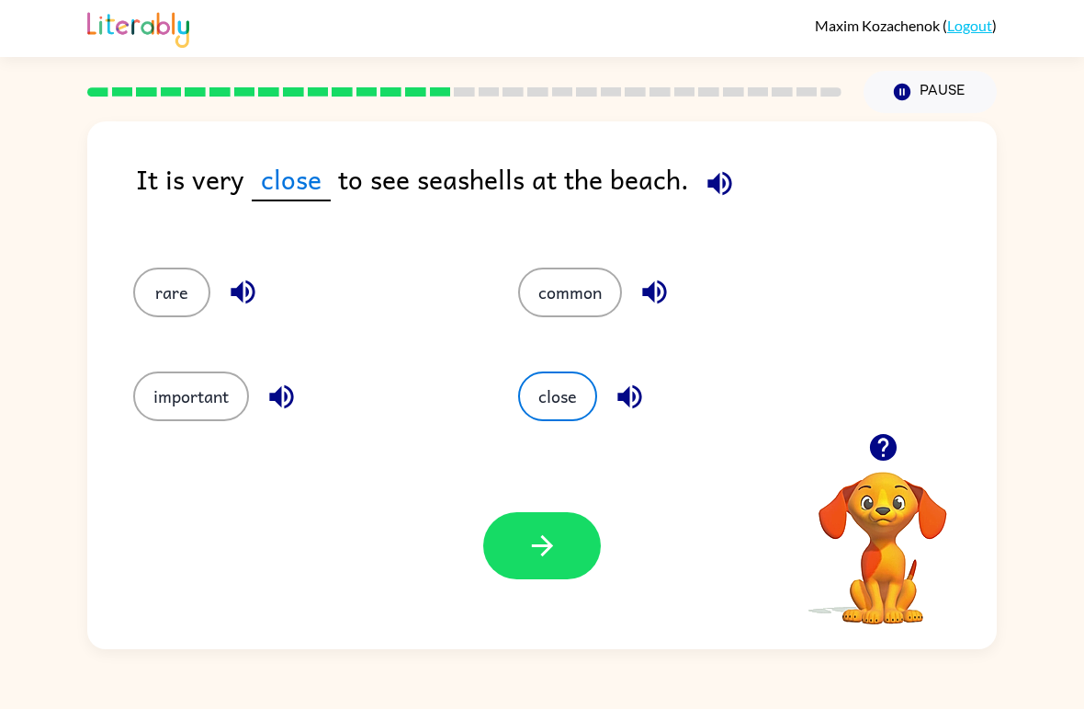
click at [619, 405] on icon "button" at bounding box center [630, 396] width 32 height 32
click at [269, 412] on icon "button" at bounding box center [282, 396] width 32 height 32
click at [245, 286] on icon "button" at bounding box center [243, 292] width 32 height 32
click at [646, 301] on icon "button" at bounding box center [655, 292] width 32 height 32
click at [197, 307] on button "rare" at bounding box center [171, 292] width 77 height 50
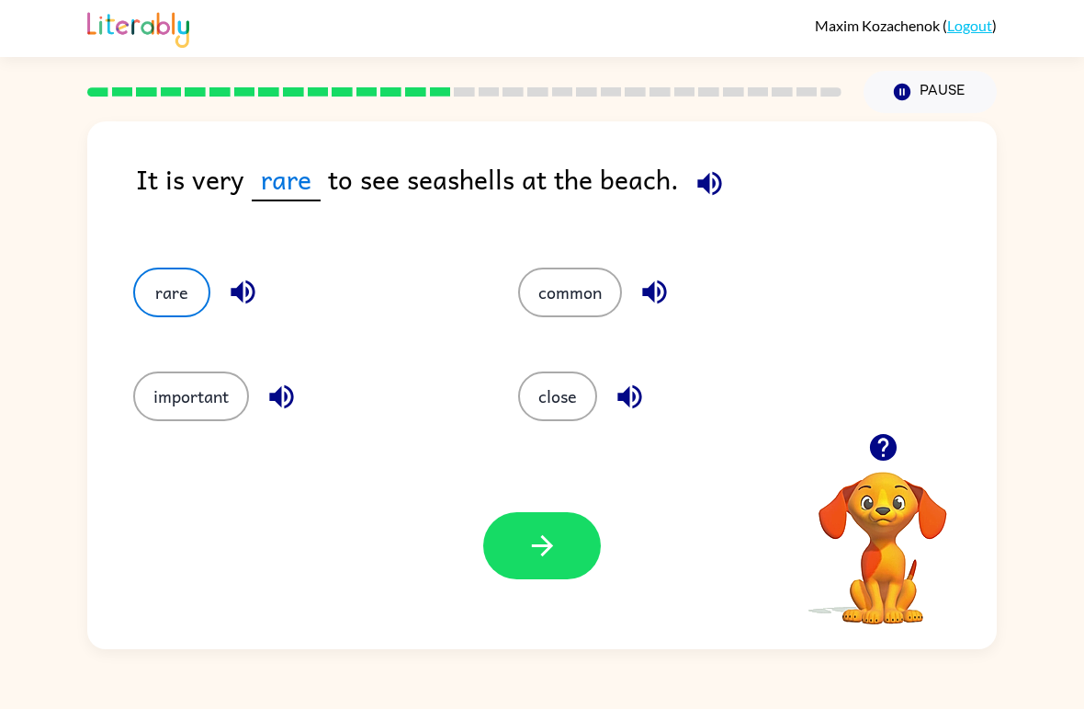
click at [189, 298] on button "rare" at bounding box center [171, 292] width 77 height 50
click at [531, 564] on button "button" at bounding box center [542, 545] width 118 height 67
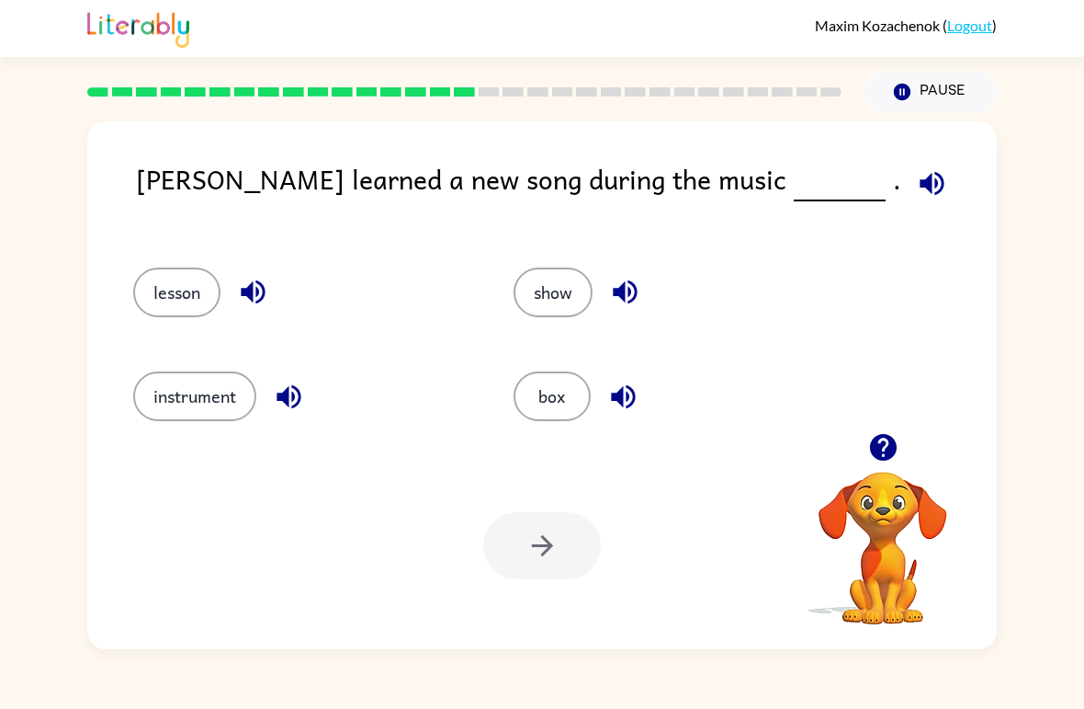
click at [792, 191] on div "[PERSON_NAME] learned a new song during the music ." at bounding box center [566, 194] width 861 height 73
click at [792, 190] on div "[PERSON_NAME] learned a new song during the music ." at bounding box center [566, 194] width 861 height 73
click at [916, 174] on icon "button" at bounding box center [932, 183] width 32 height 32
click at [554, 405] on button "box" at bounding box center [552, 396] width 77 height 50
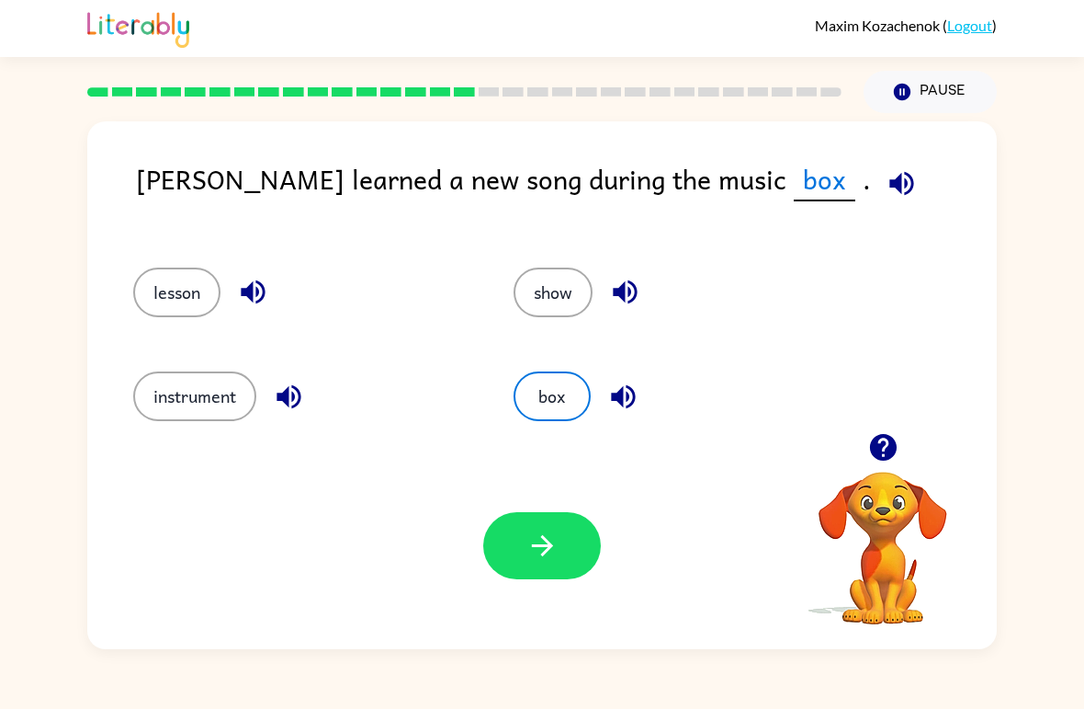
click at [535, 543] on icon "button" at bounding box center [543, 545] width 32 height 32
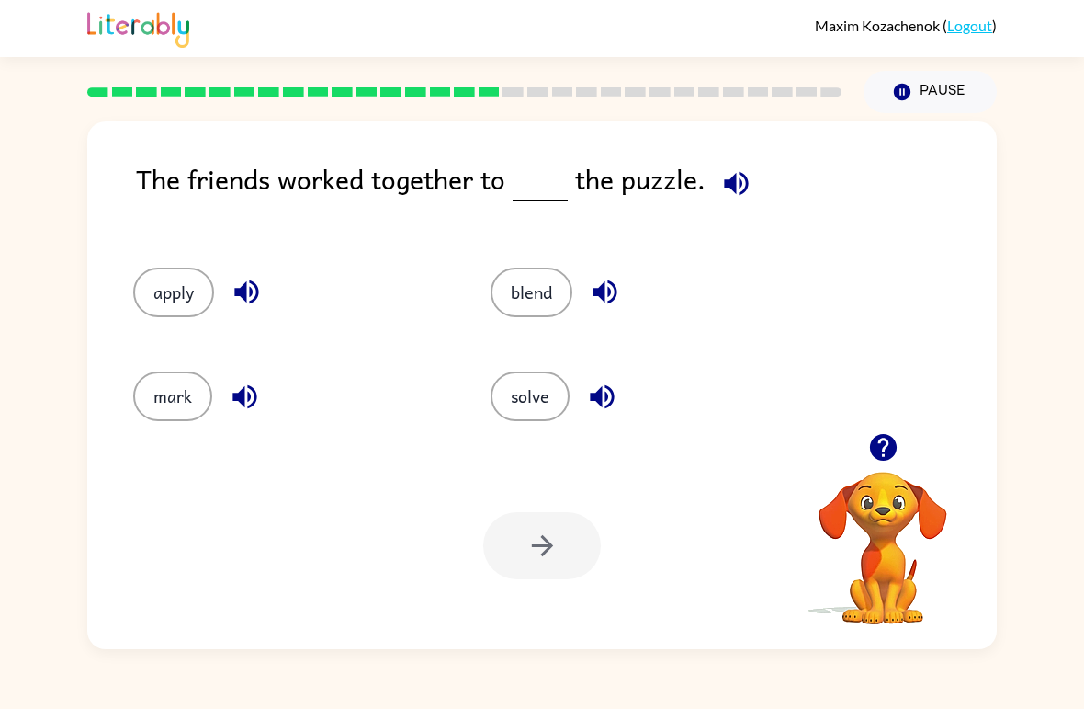
click at [749, 164] on span at bounding box center [733, 178] width 54 height 41
click at [727, 199] on icon "button" at bounding box center [736, 183] width 32 height 32
click at [502, 405] on button "solve" at bounding box center [530, 396] width 79 height 50
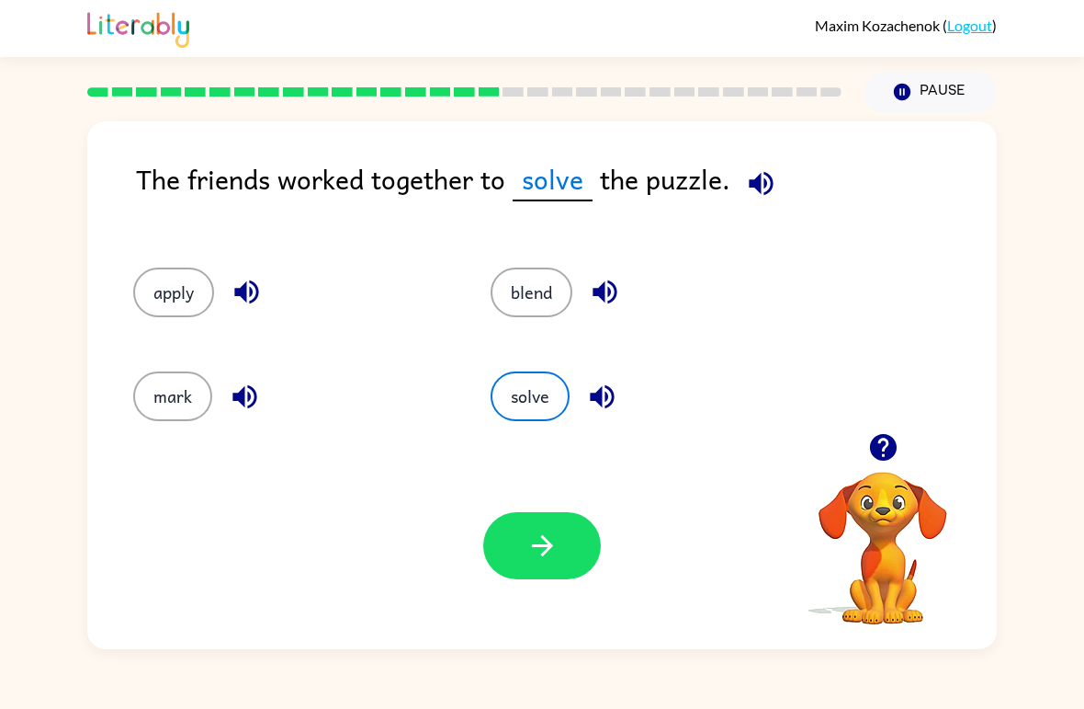
click at [521, 544] on button "button" at bounding box center [542, 545] width 118 height 67
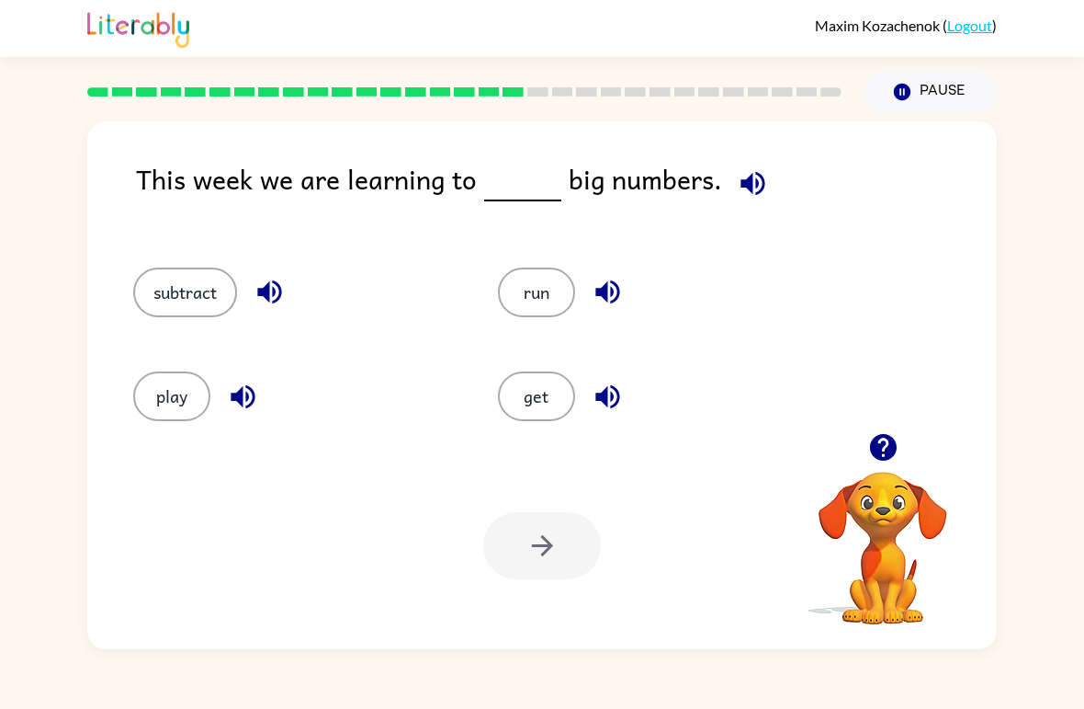
click at [745, 187] on icon "button" at bounding box center [753, 183] width 24 height 24
click at [193, 301] on button "subtract" at bounding box center [185, 292] width 104 height 50
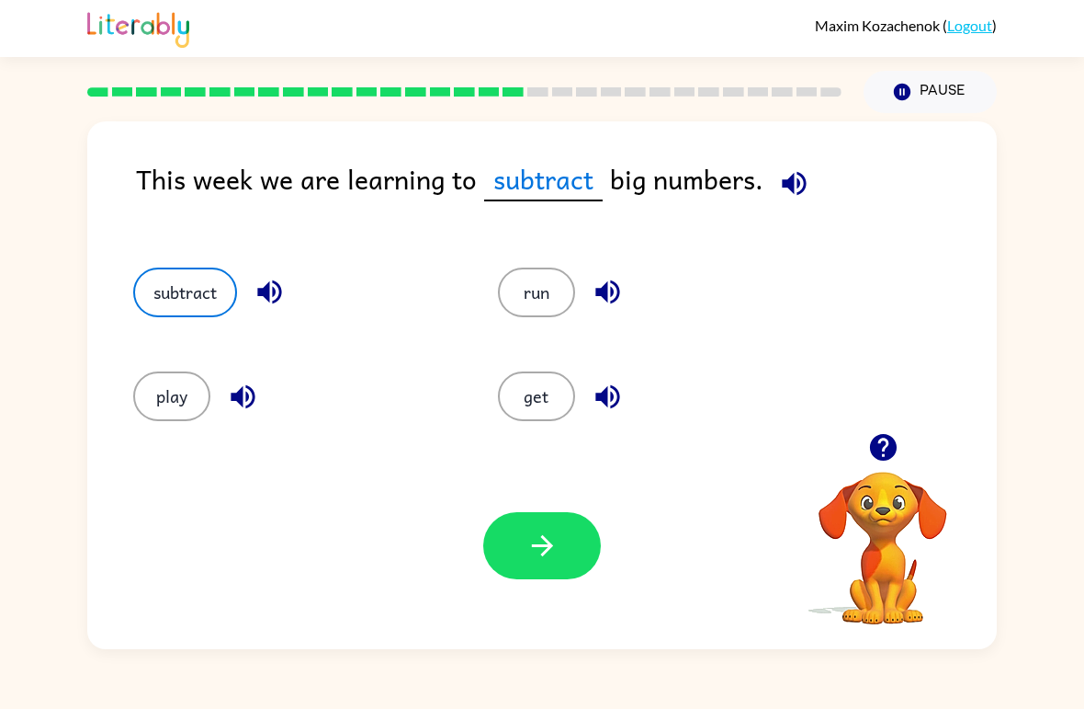
click at [552, 554] on icon "button" at bounding box center [543, 545] width 32 height 32
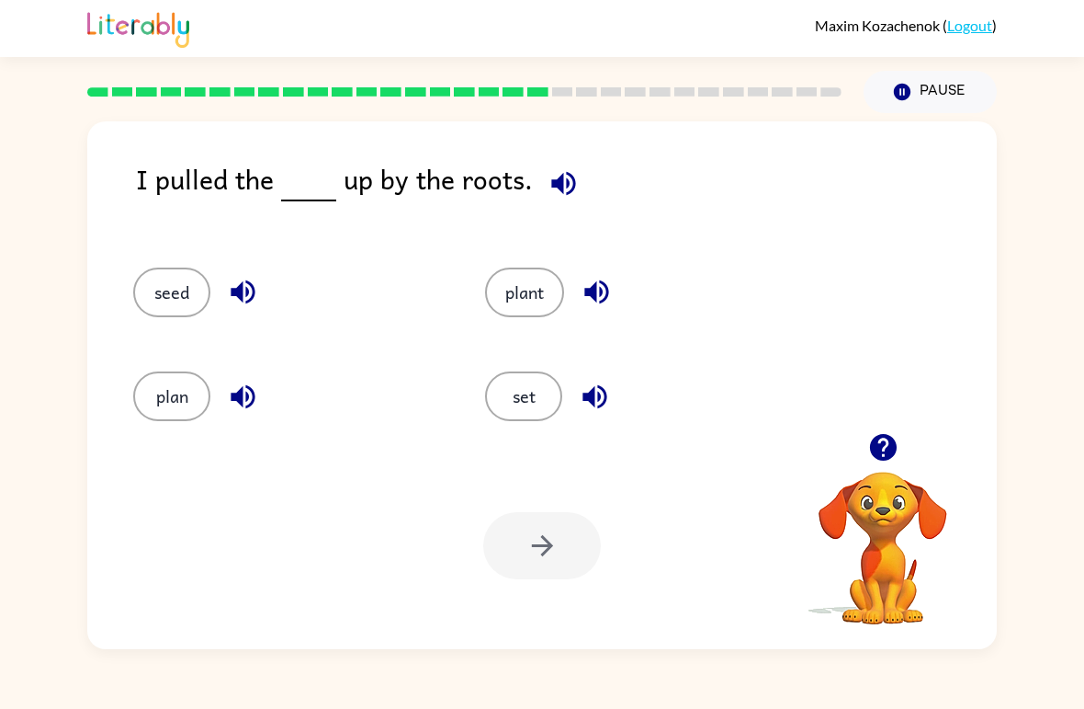
click at [539, 391] on button "set" at bounding box center [523, 396] width 77 height 50
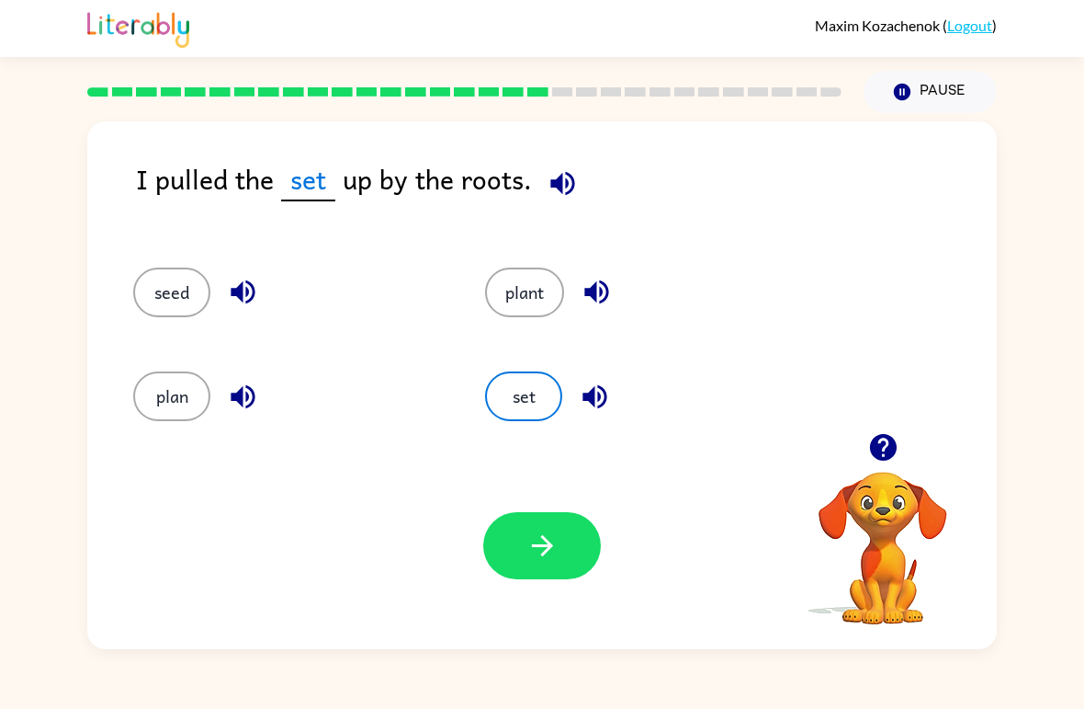
click at [557, 178] on icon "button" at bounding box center [562, 183] width 24 height 24
click at [530, 310] on button "plant" at bounding box center [524, 292] width 79 height 50
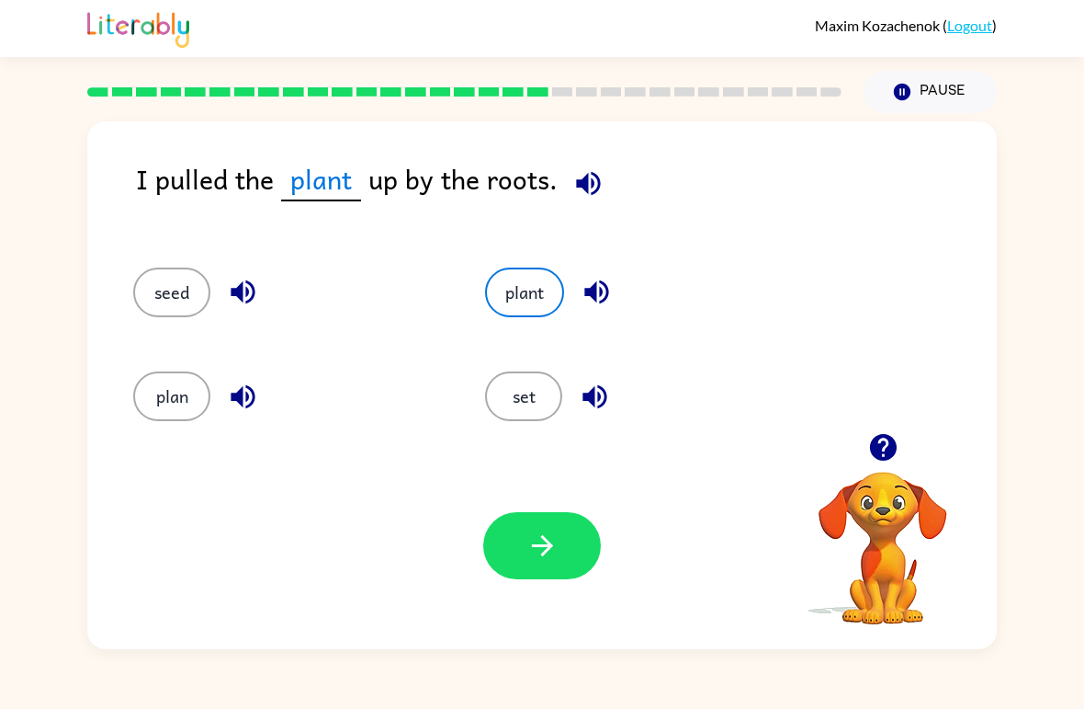
click at [578, 199] on icon "button" at bounding box center [589, 183] width 32 height 32
click at [529, 543] on icon "button" at bounding box center [543, 545] width 32 height 32
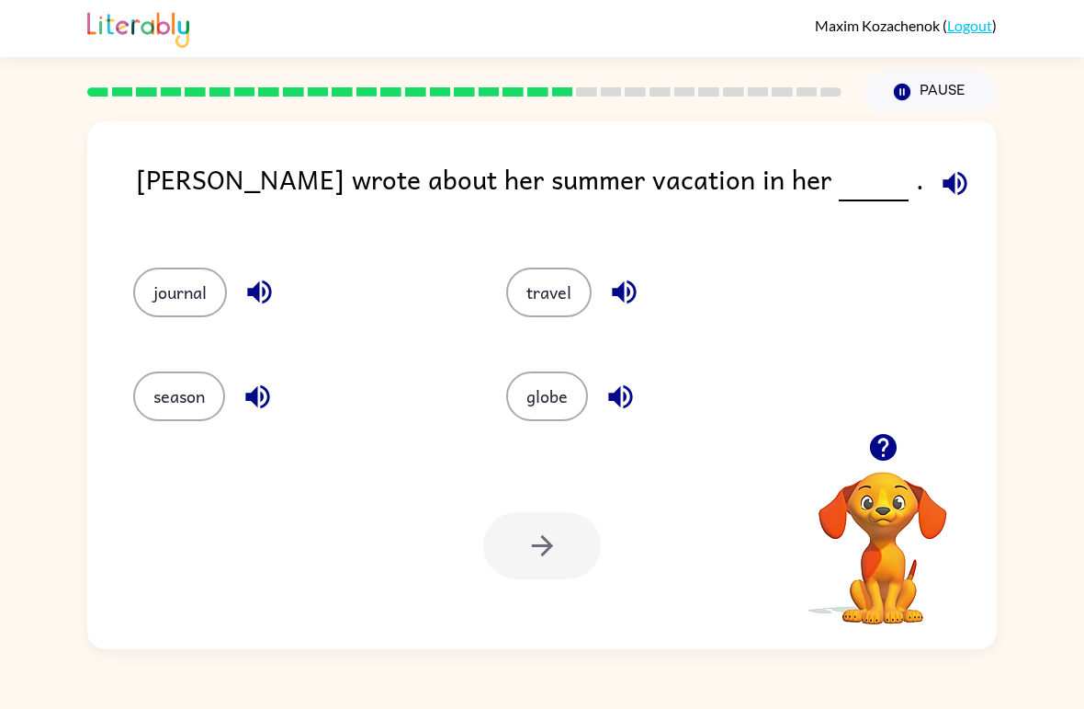
click at [939, 191] on icon "button" at bounding box center [955, 183] width 32 height 32
click at [167, 292] on button "journal" at bounding box center [180, 292] width 94 height 50
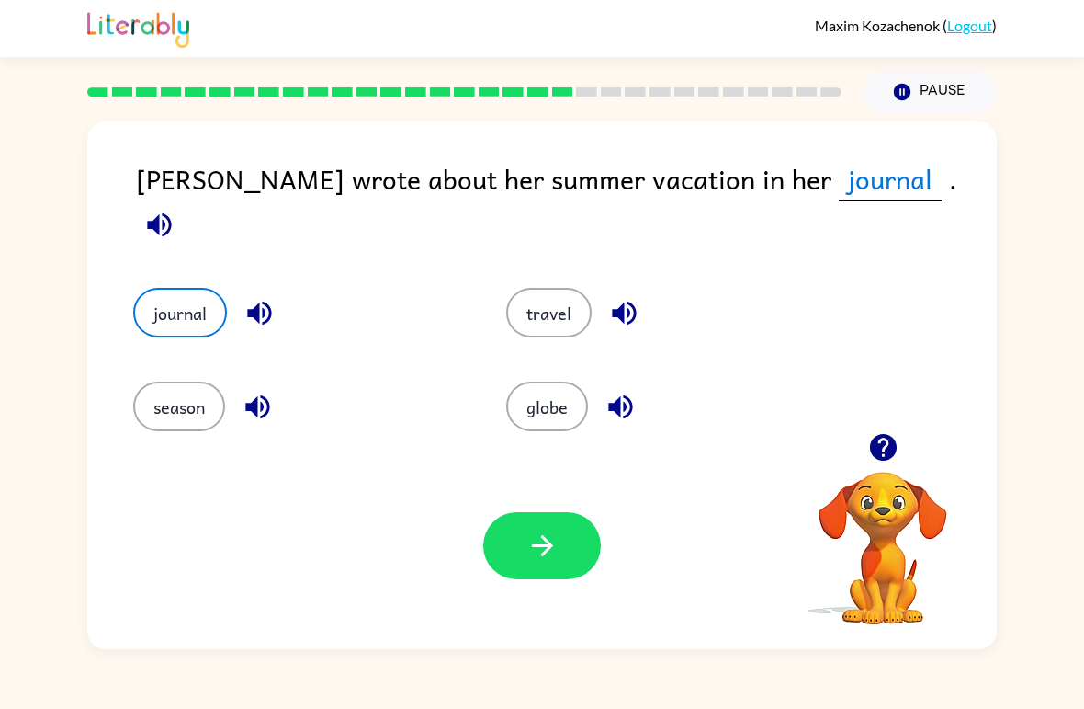
click at [510, 552] on button "button" at bounding box center [542, 545] width 118 height 67
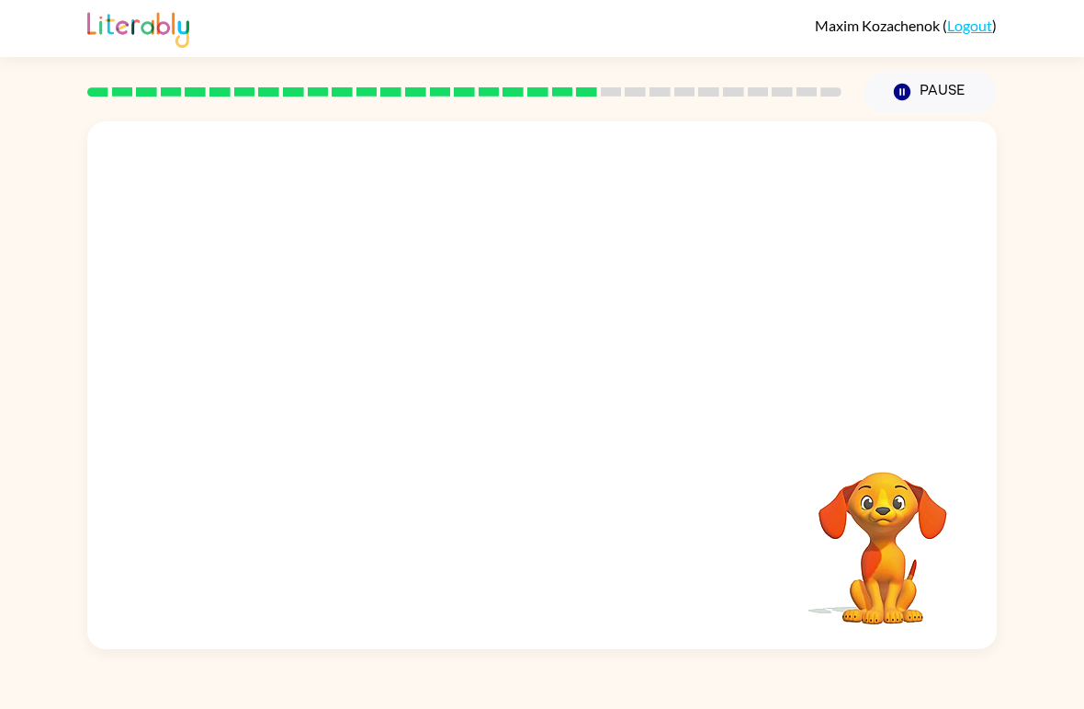
click at [380, 378] on video "Your browser must support playing .mp4 files to use Literably. Please try using…" at bounding box center [542, 277] width 910 height 312
click at [522, 373] on div at bounding box center [542, 394] width 118 height 67
click at [535, 408] on div at bounding box center [542, 394] width 118 height 67
click at [576, 424] on button "button" at bounding box center [542, 394] width 118 height 67
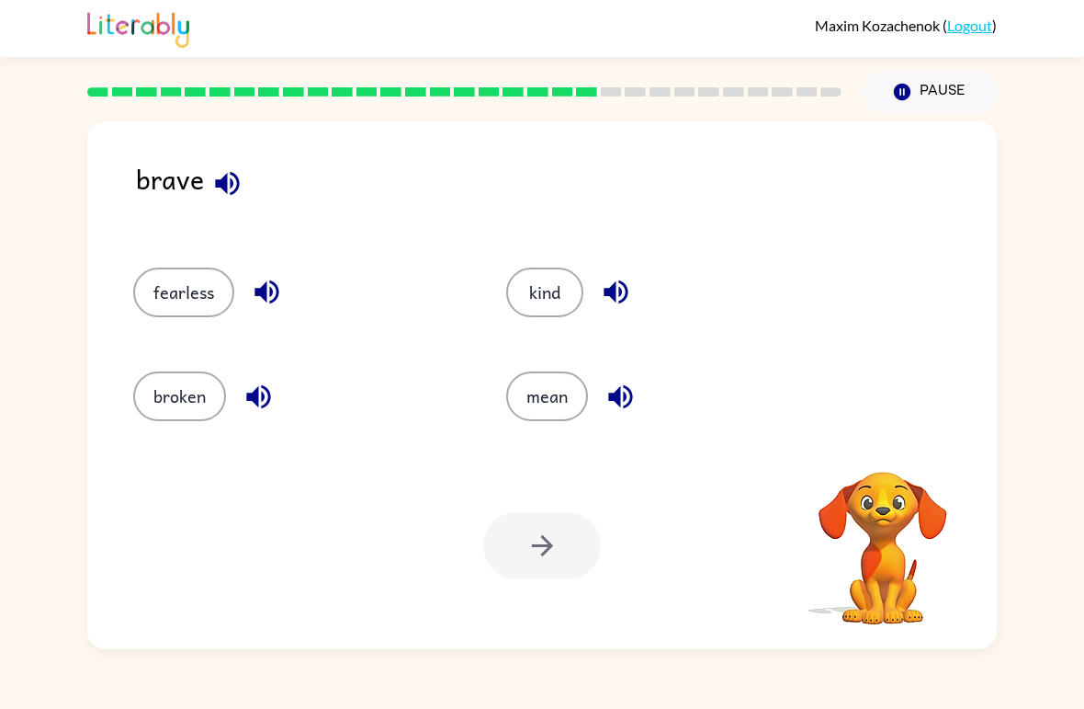
click at [234, 181] on icon "button" at bounding box center [227, 183] width 32 height 32
click at [264, 411] on icon "button" at bounding box center [259, 396] width 32 height 32
click at [264, 410] on icon "button" at bounding box center [259, 396] width 32 height 32
click at [254, 391] on icon "button" at bounding box center [259, 396] width 32 height 32
click at [255, 403] on icon "button" at bounding box center [258, 396] width 24 height 24
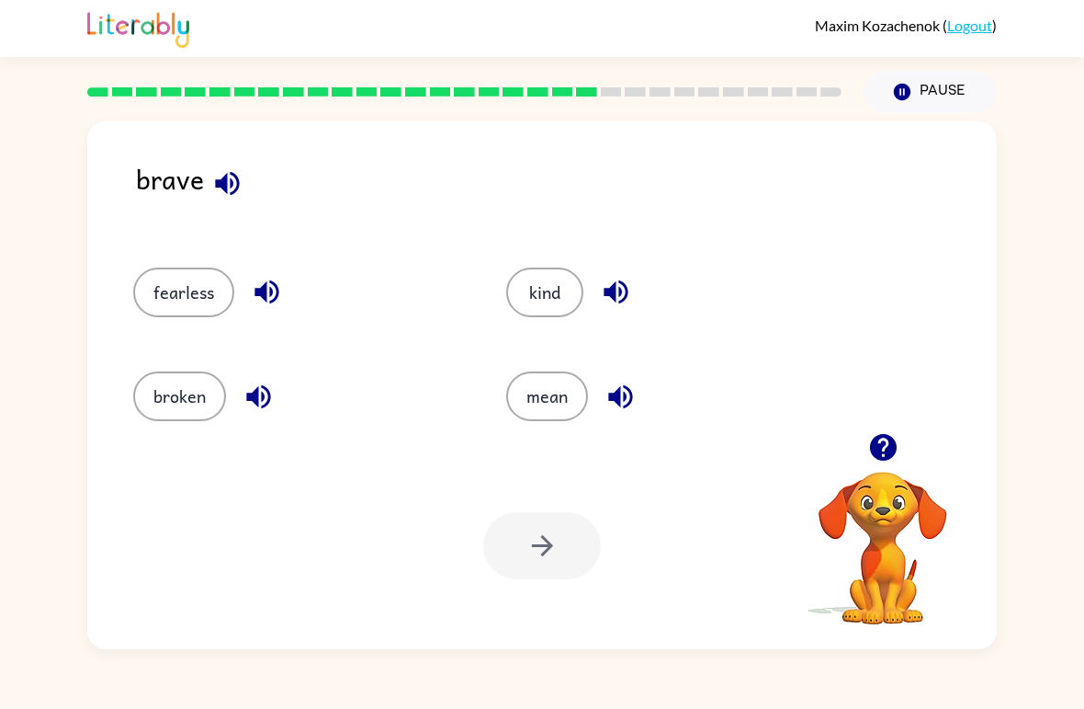
click at [281, 288] on icon "button" at bounding box center [267, 292] width 32 height 32
click at [605, 310] on button "button" at bounding box center [616, 291] width 47 height 47
click at [616, 381] on icon "button" at bounding box center [621, 396] width 32 height 32
click at [602, 406] on button "button" at bounding box center [620, 396] width 47 height 47
click at [632, 417] on button "button" at bounding box center [620, 396] width 47 height 47
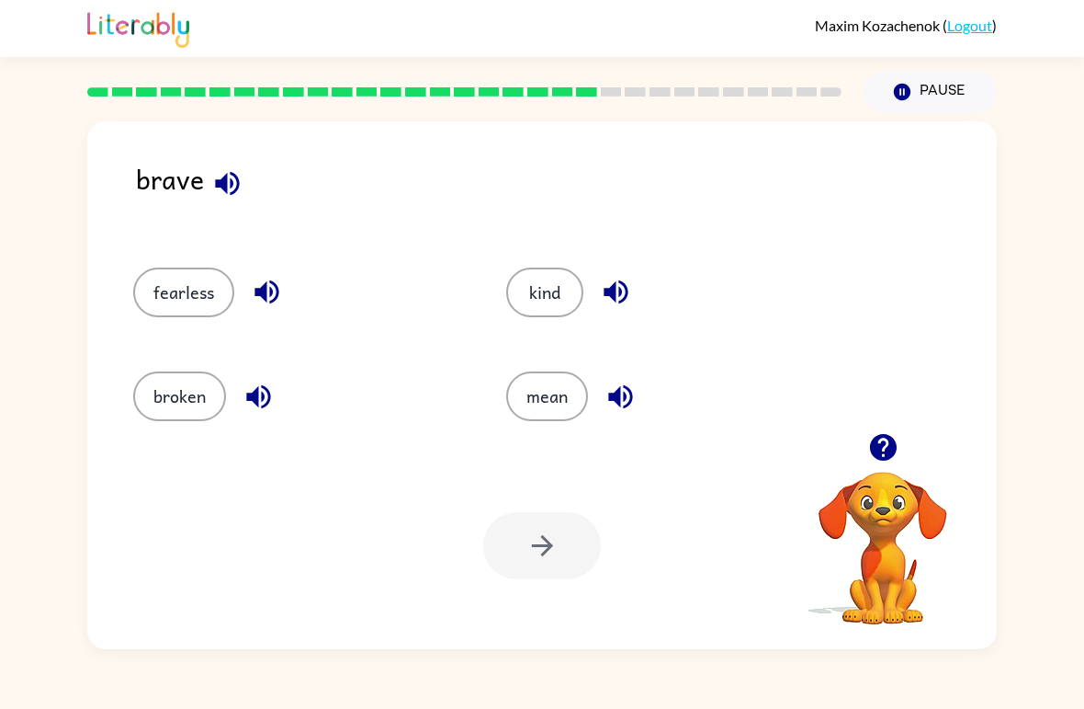
click at [616, 406] on icon "button" at bounding box center [621, 396] width 32 height 32
click at [261, 291] on icon "button" at bounding box center [267, 292] width 24 height 24
click at [175, 301] on button "fearless" at bounding box center [183, 292] width 101 height 50
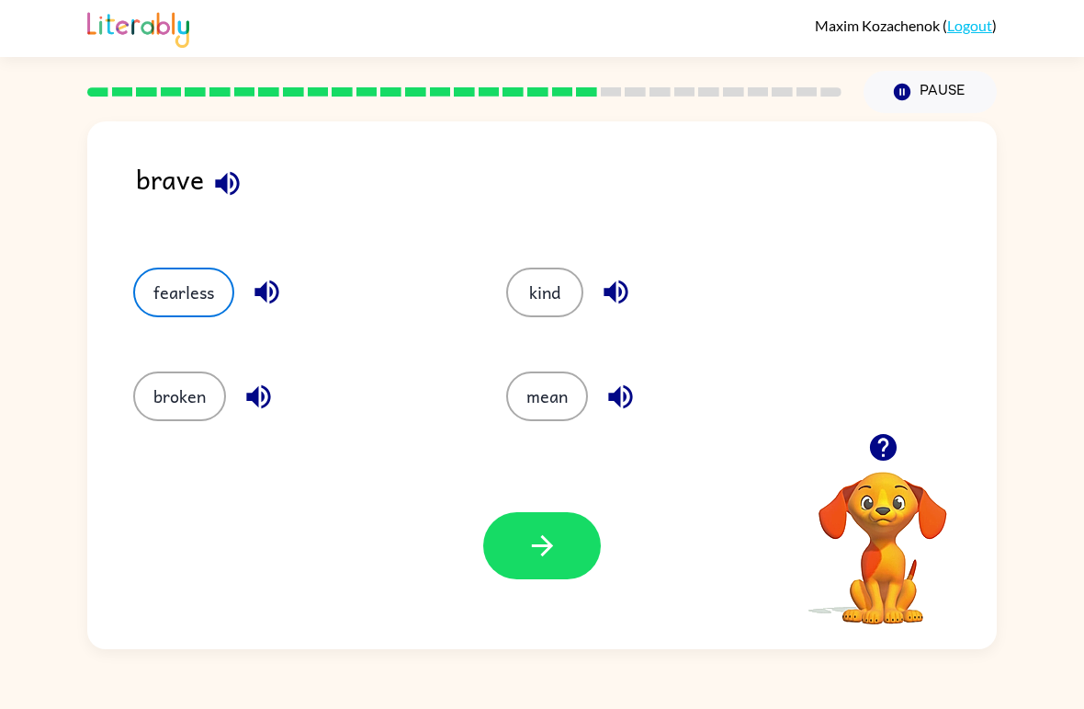
click at [542, 551] on icon "button" at bounding box center [543, 545] width 32 height 32
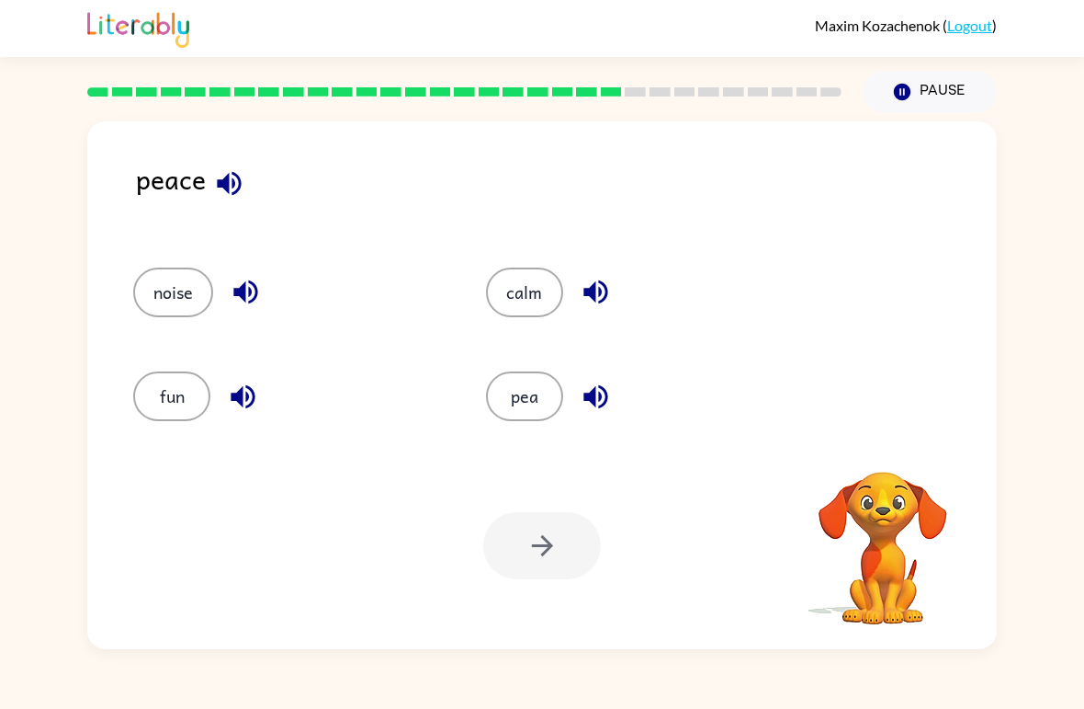
click at [220, 185] on icon "button" at bounding box center [229, 183] width 24 height 24
click at [227, 168] on icon "button" at bounding box center [229, 183] width 32 height 32
click at [260, 295] on icon "button" at bounding box center [246, 292] width 32 height 32
click at [575, 291] on button "button" at bounding box center [596, 291] width 47 height 47
click at [596, 406] on icon "button" at bounding box center [596, 396] width 32 height 32
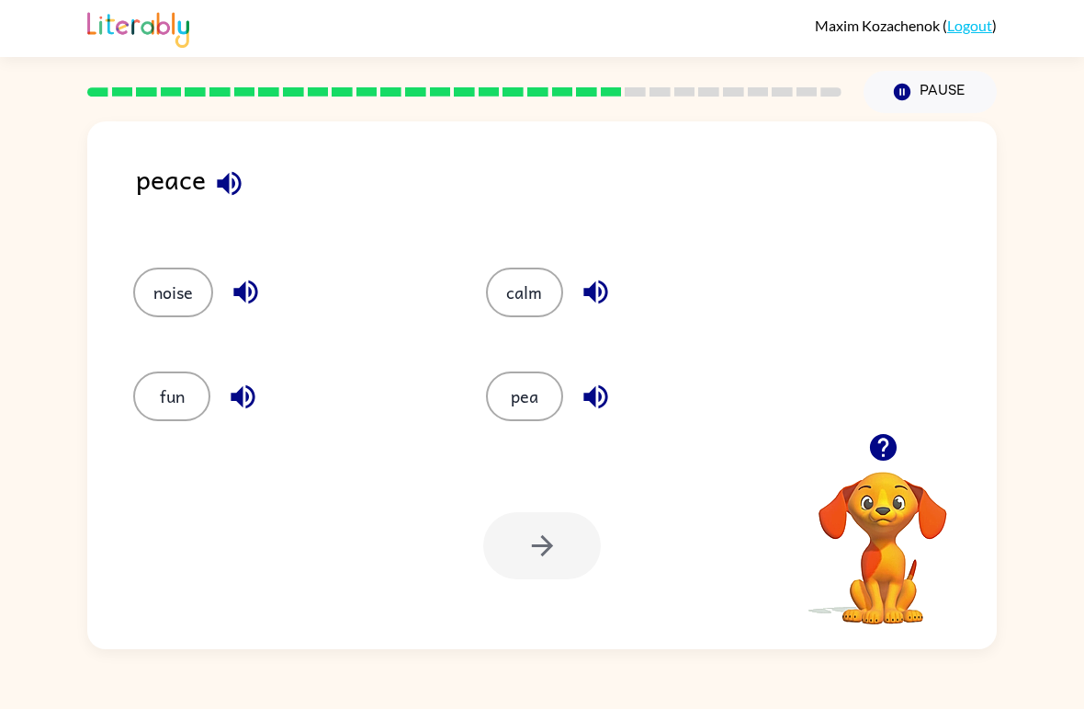
click at [516, 538] on div at bounding box center [542, 545] width 118 height 67
click at [558, 552] on div at bounding box center [542, 545] width 118 height 67
click at [536, 533] on div at bounding box center [542, 545] width 118 height 67
click at [530, 560] on div at bounding box center [542, 545] width 118 height 67
click at [525, 552] on div at bounding box center [542, 545] width 118 height 67
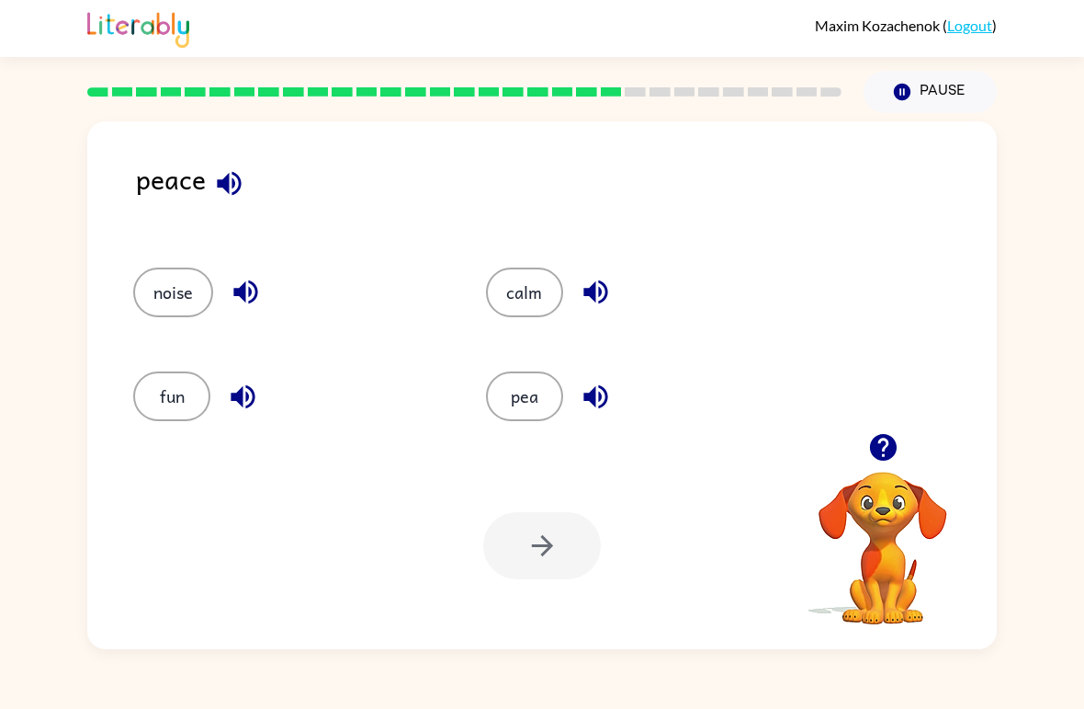
click at [531, 548] on div at bounding box center [542, 545] width 118 height 67
click at [548, 554] on div at bounding box center [542, 545] width 118 height 67
click at [551, 556] on div at bounding box center [542, 545] width 118 height 67
click at [562, 398] on button "pea" at bounding box center [524, 396] width 77 height 50
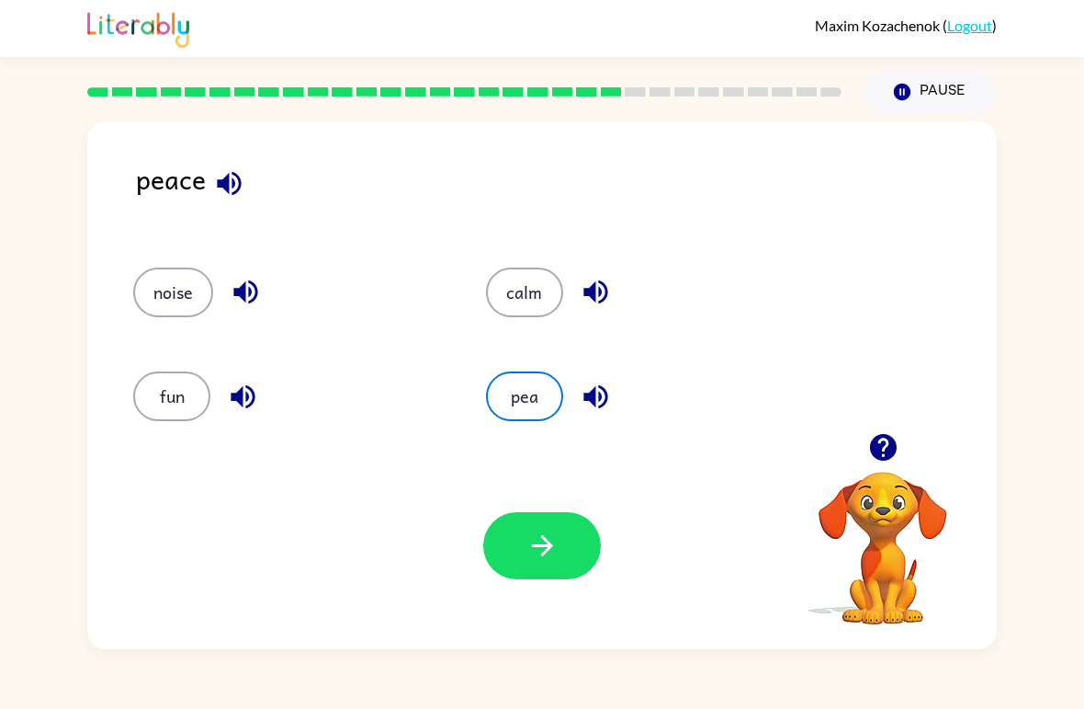
click at [518, 542] on button "button" at bounding box center [542, 545] width 118 height 67
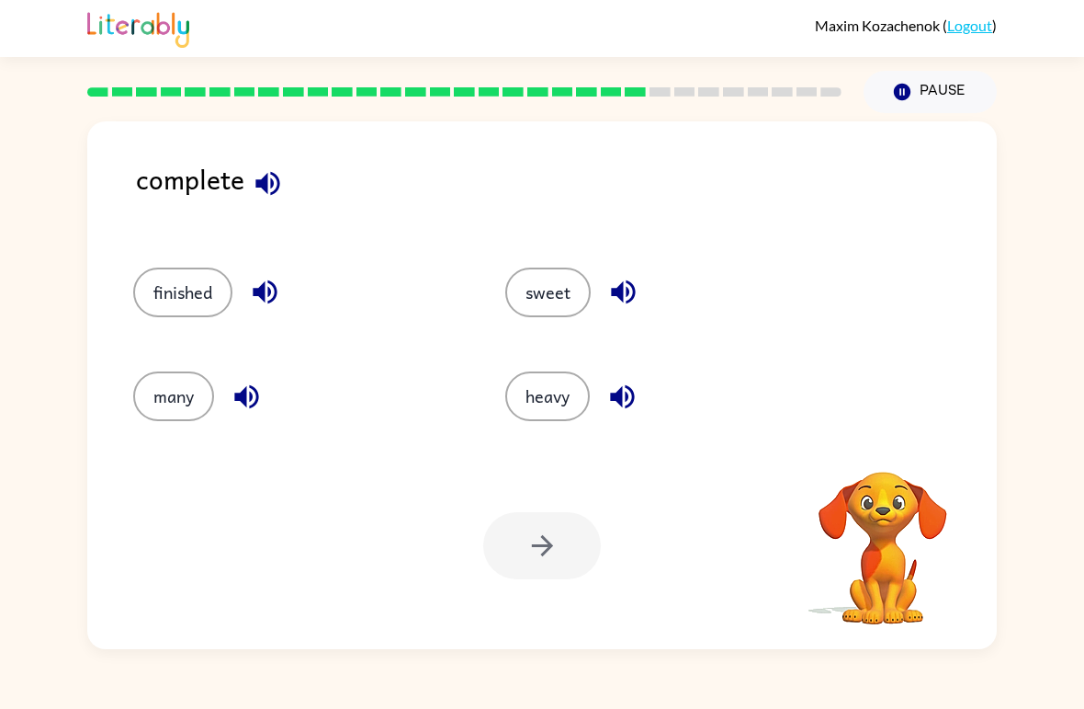
click at [269, 198] on icon "button" at bounding box center [268, 183] width 32 height 32
click at [631, 403] on icon "button" at bounding box center [622, 396] width 24 height 24
click at [625, 297] on icon "button" at bounding box center [623, 292] width 32 height 32
click at [271, 301] on icon "button" at bounding box center [265, 292] width 24 height 24
click at [213, 277] on button "finished" at bounding box center [182, 292] width 99 height 50
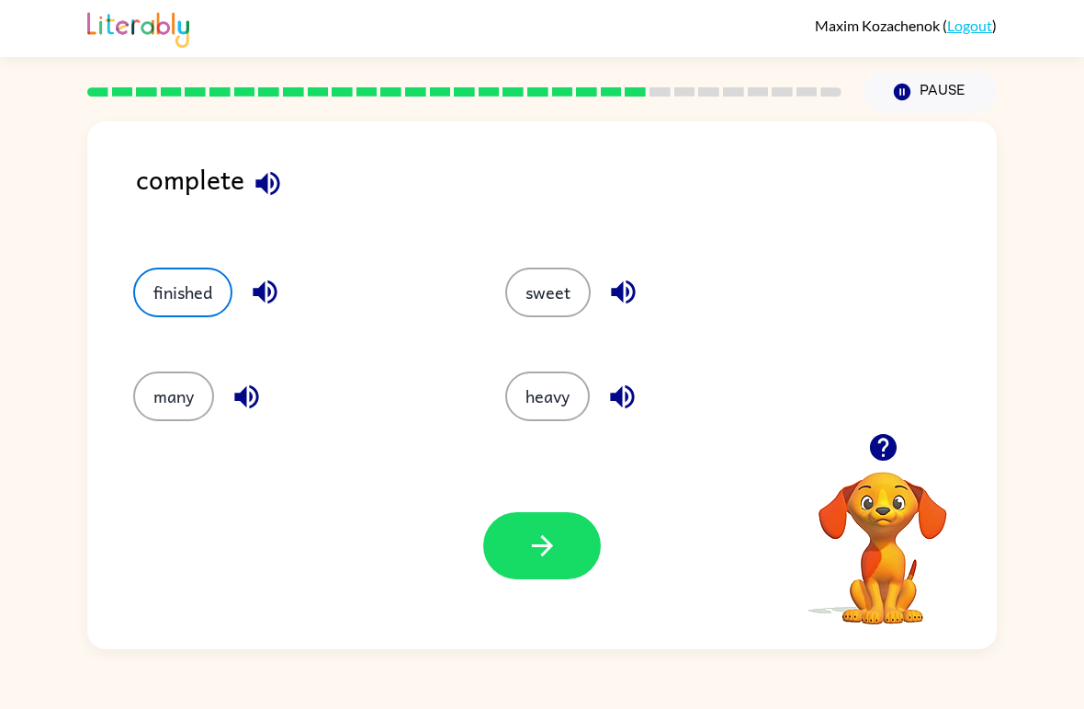
click at [536, 567] on button "button" at bounding box center [542, 545] width 118 height 67
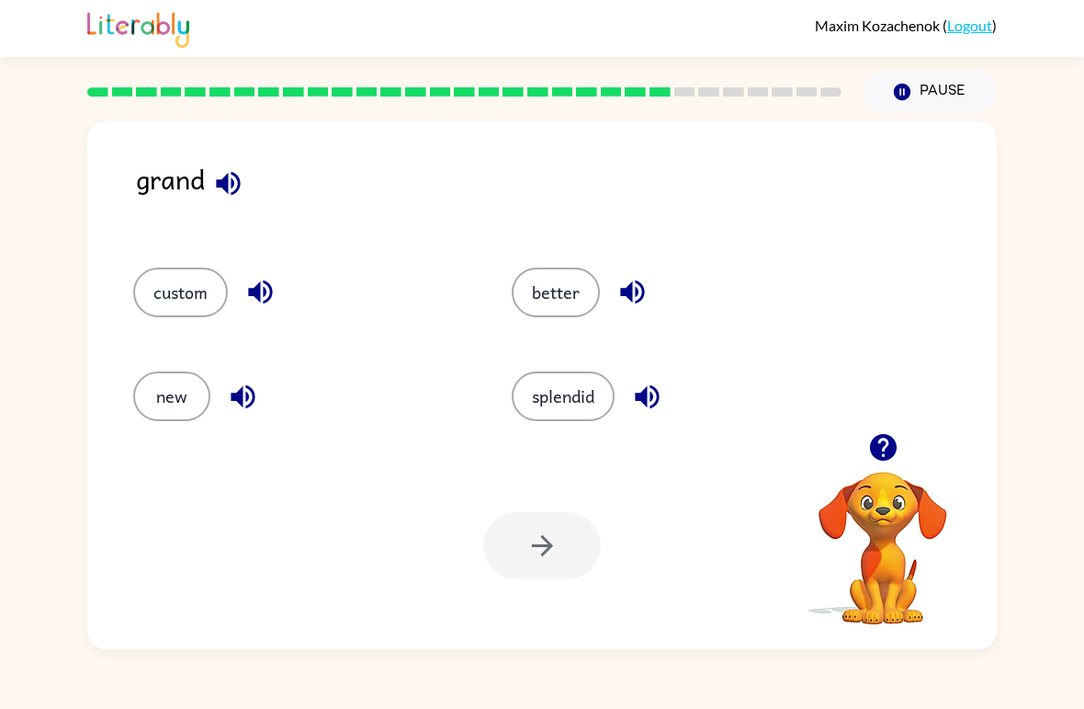
click at [233, 194] on icon "button" at bounding box center [228, 183] width 24 height 24
click at [174, 408] on button "new" at bounding box center [171, 396] width 77 height 50
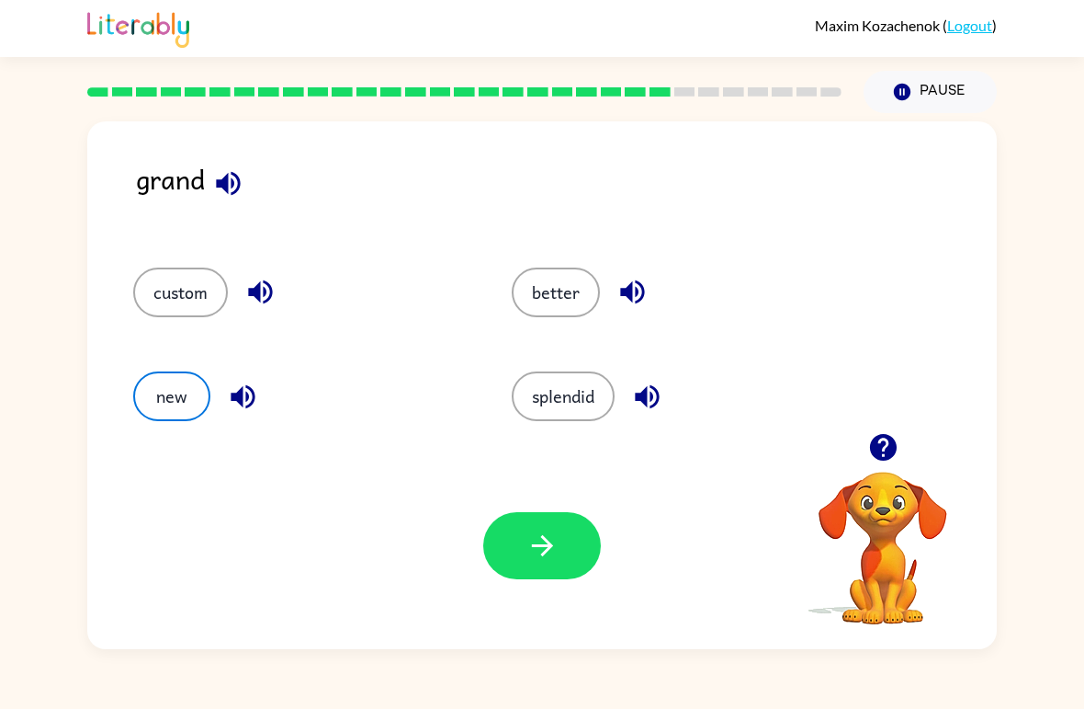
click at [241, 397] on icon "button" at bounding box center [243, 396] width 24 height 24
click at [671, 389] on button "button" at bounding box center [647, 396] width 47 height 47
click at [551, 542] on icon "button" at bounding box center [543, 545] width 32 height 32
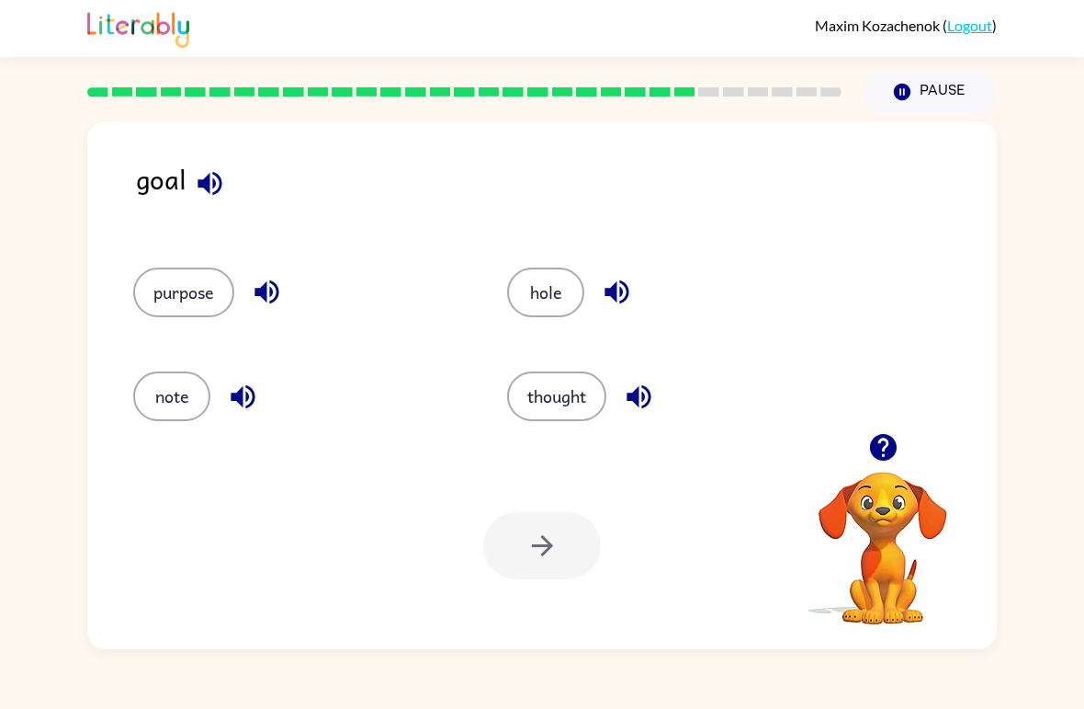
click at [194, 179] on icon "button" at bounding box center [210, 183] width 32 height 32
click at [546, 335] on div "hole" at bounding box center [659, 285] width 374 height 104
click at [517, 309] on button "hole" at bounding box center [545, 292] width 77 height 50
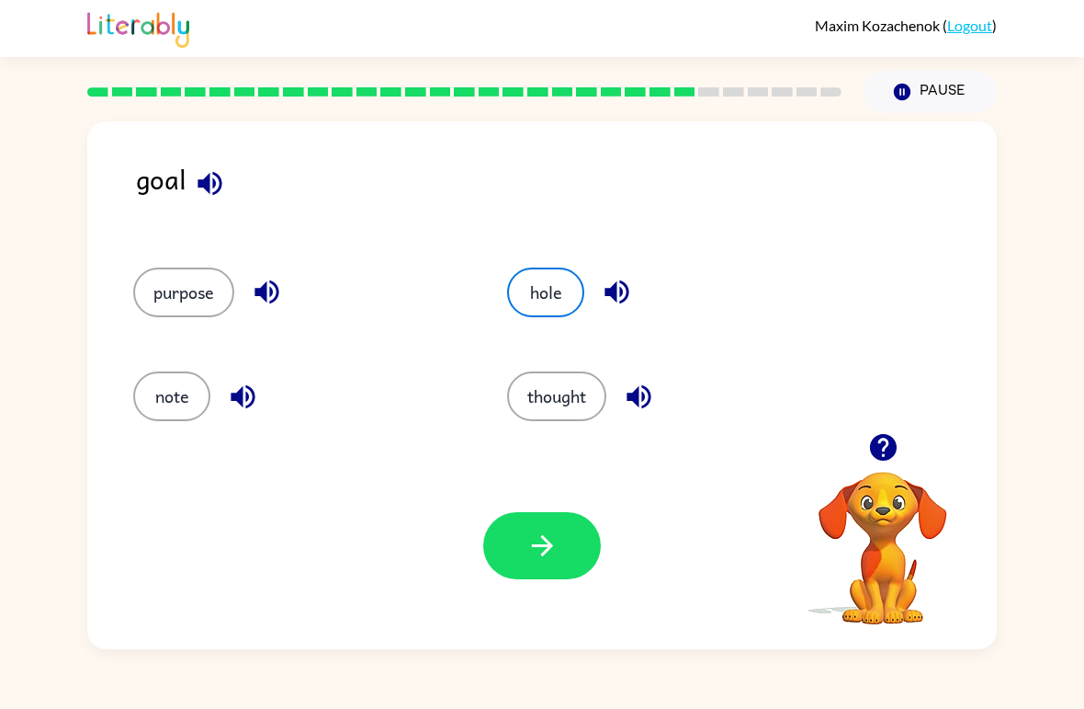
click at [560, 392] on button "thought" at bounding box center [556, 396] width 99 height 50
click at [622, 405] on button "button" at bounding box center [639, 396] width 47 height 47
click at [596, 301] on button "button" at bounding box center [617, 291] width 47 height 47
click at [283, 301] on icon "button" at bounding box center [267, 292] width 32 height 32
click at [230, 394] on icon "button" at bounding box center [243, 396] width 32 height 32
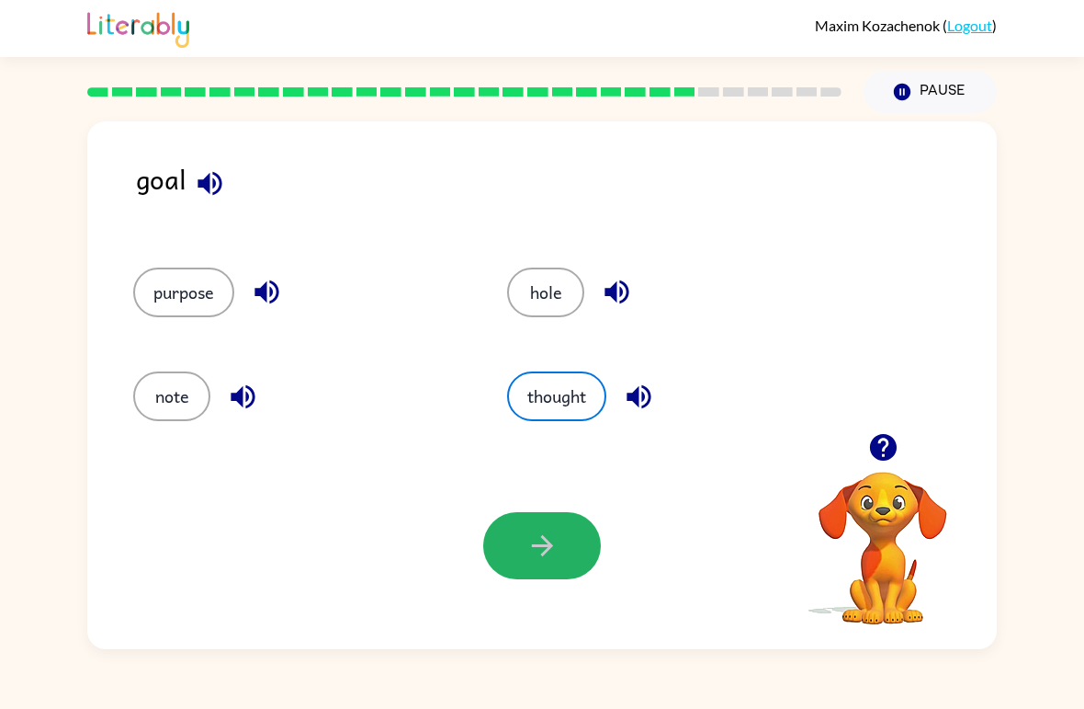
click at [555, 552] on icon "button" at bounding box center [543, 545] width 32 height 32
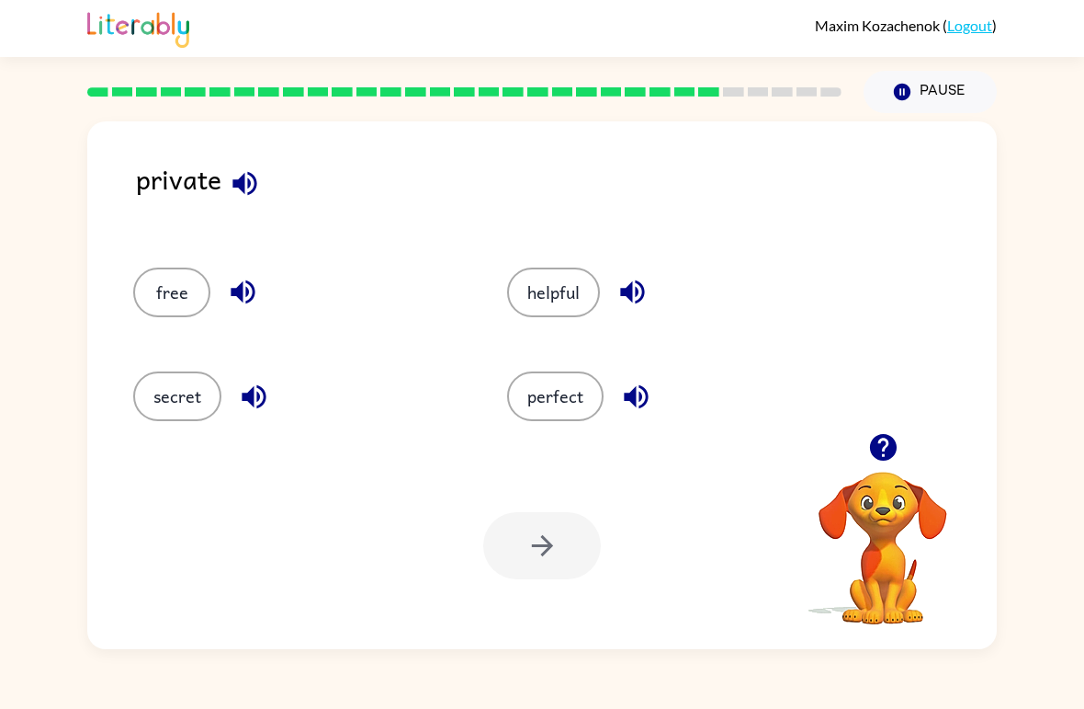
click at [539, 548] on div at bounding box center [542, 545] width 118 height 67
click at [238, 304] on icon "button" at bounding box center [243, 292] width 32 height 32
click at [528, 563] on div at bounding box center [542, 545] width 118 height 67
click at [499, 555] on div at bounding box center [542, 545] width 118 height 67
click at [531, 548] on div at bounding box center [542, 545] width 118 height 67
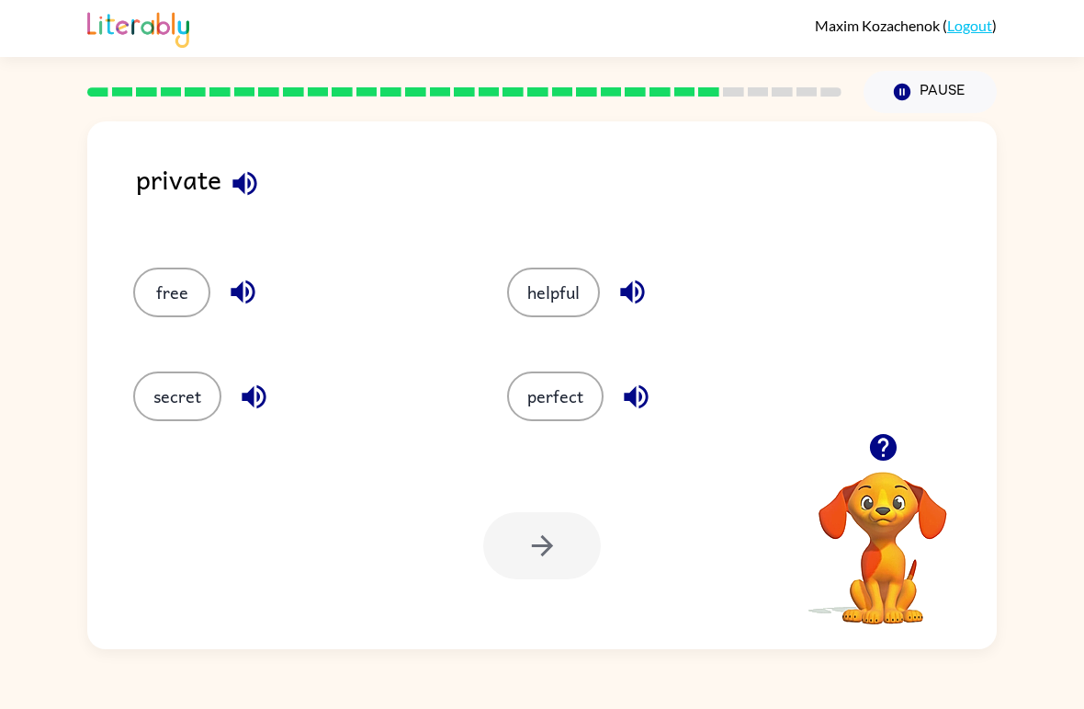
click at [186, 285] on button "free" at bounding box center [171, 292] width 77 height 50
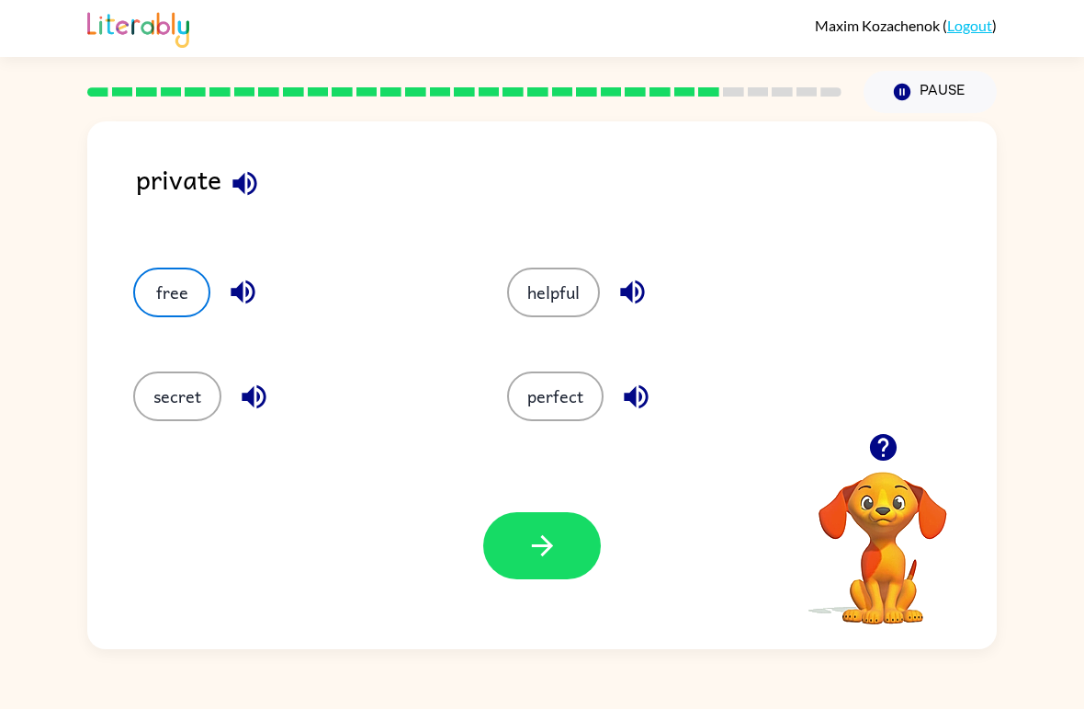
click at [537, 546] on icon "button" at bounding box center [541, 545] width 21 height 21
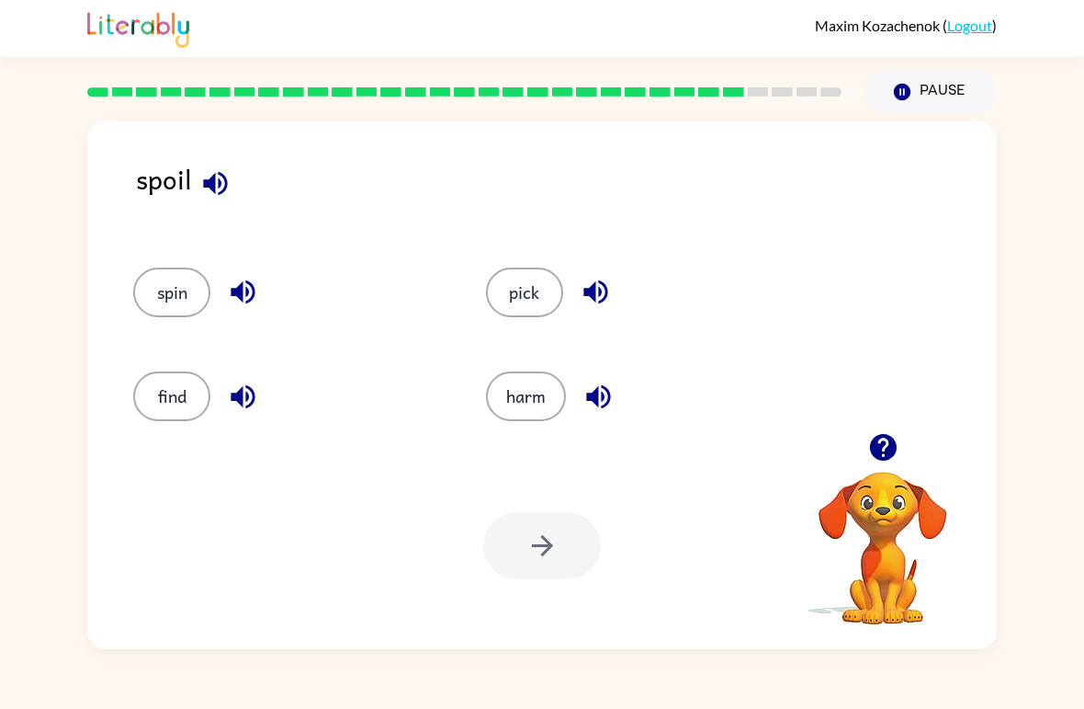
click at [203, 289] on button "spin" at bounding box center [171, 292] width 77 height 50
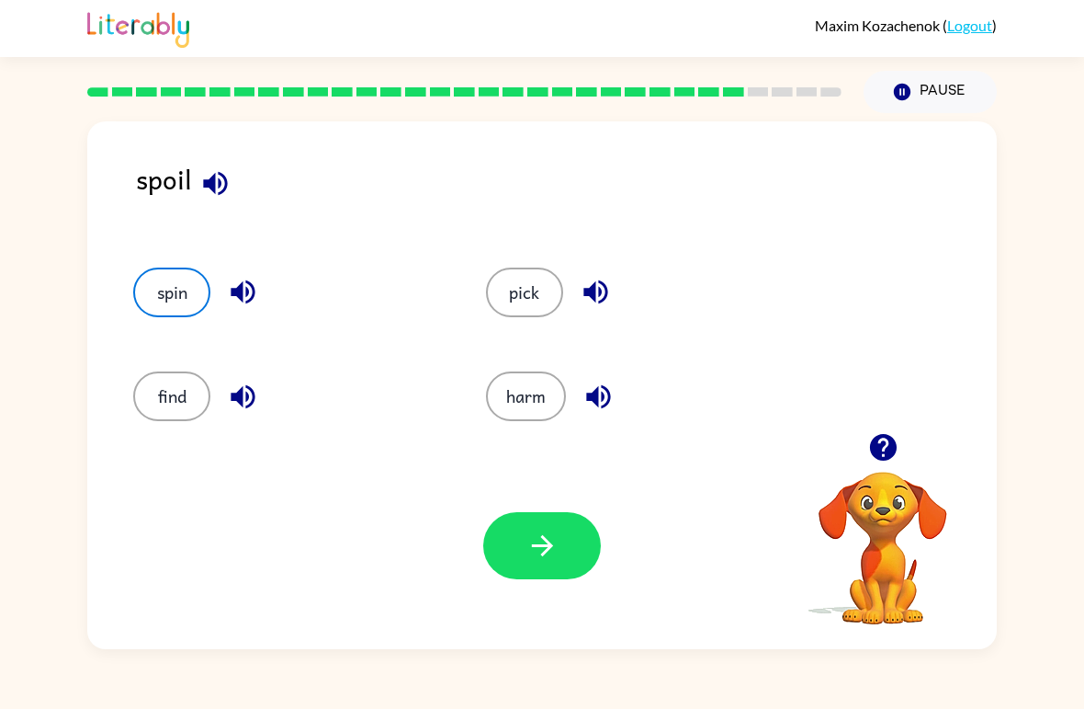
click at [527, 531] on icon "button" at bounding box center [543, 545] width 32 height 32
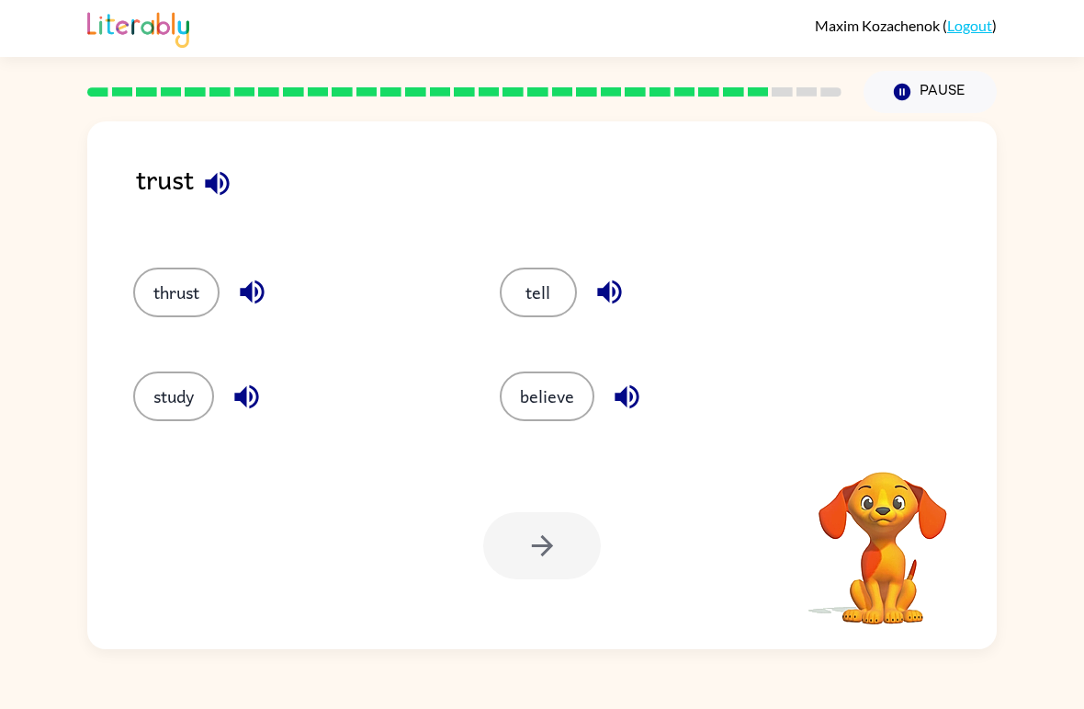
click at [224, 155] on div "trust thrust tell study believe Your browser must support playing .mp4 files to…" at bounding box center [542, 384] width 910 height 527
click at [222, 177] on icon "button" at bounding box center [217, 183] width 32 height 32
click at [212, 187] on icon "button" at bounding box center [217, 183] width 24 height 24
click at [215, 190] on icon "button" at bounding box center [217, 183] width 24 height 24
click at [186, 403] on button "study" at bounding box center [173, 396] width 81 height 50
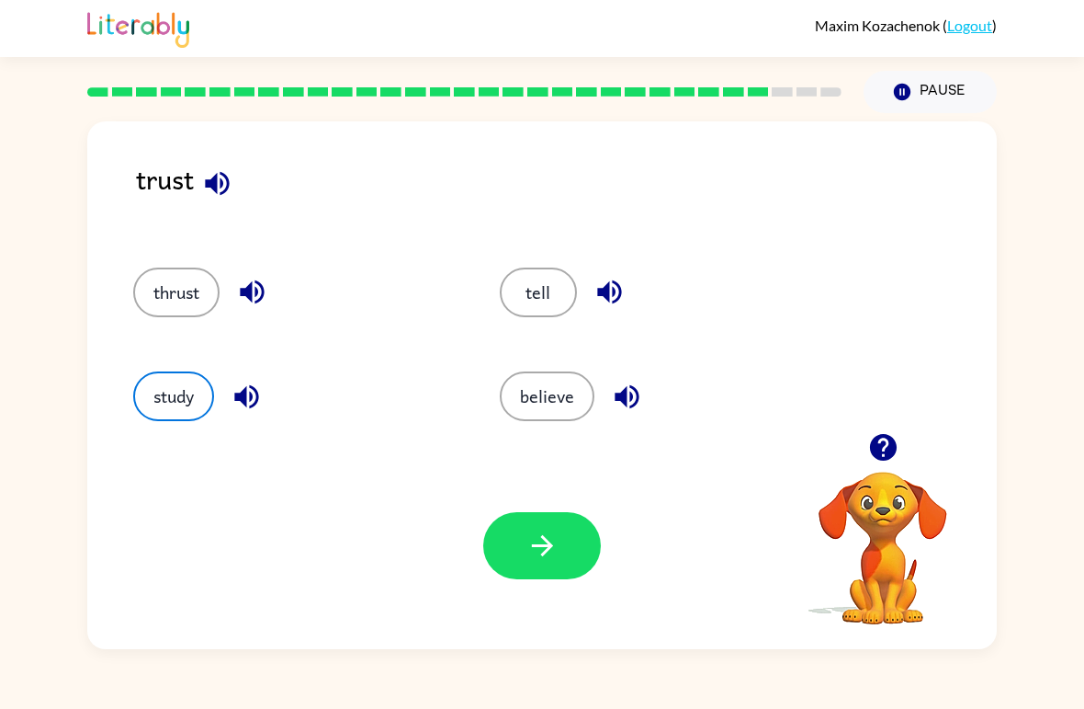
click at [522, 552] on button "button" at bounding box center [542, 545] width 118 height 67
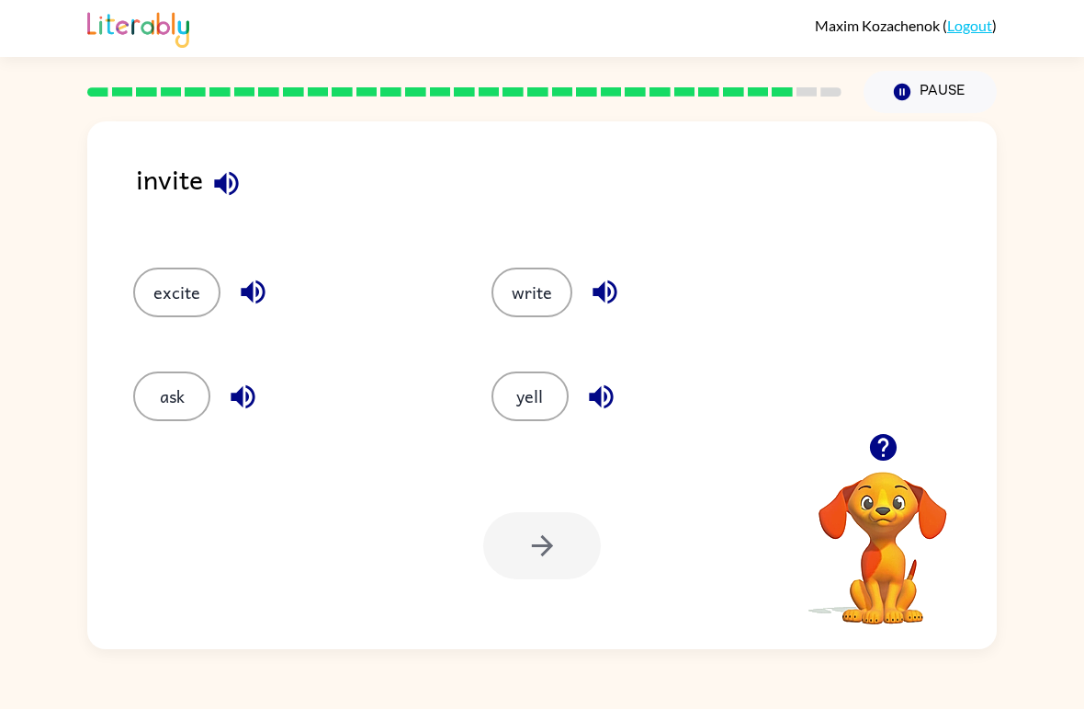
click at [211, 197] on icon "button" at bounding box center [226, 183] width 32 height 32
click at [527, 411] on button "yell" at bounding box center [530, 396] width 77 height 50
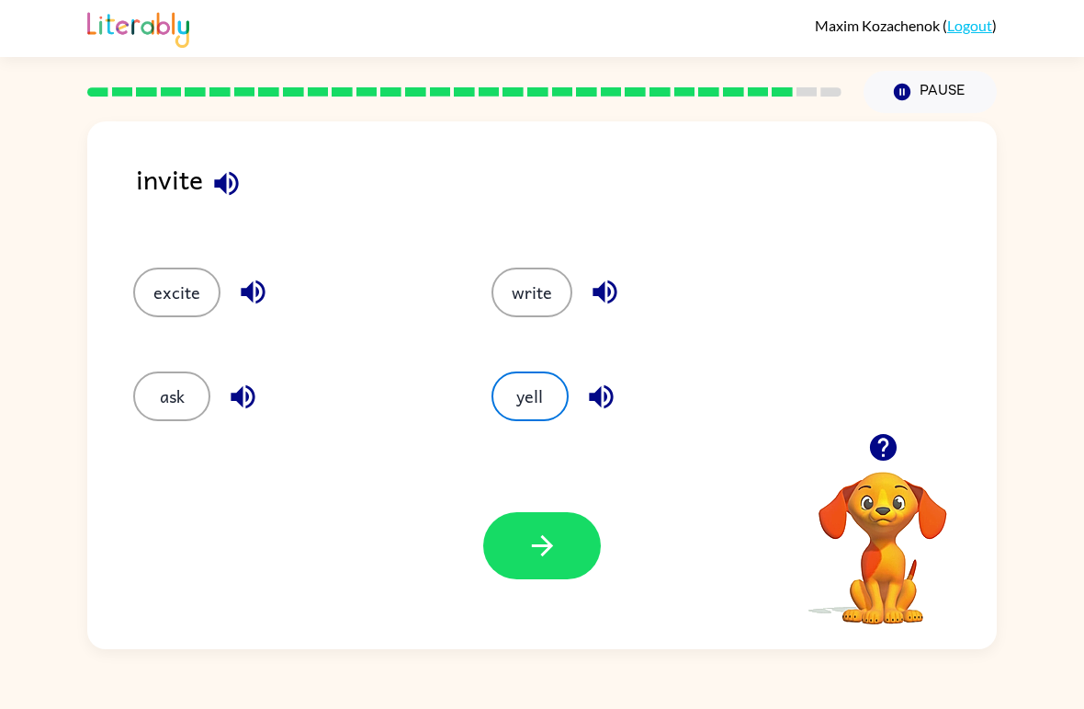
click at [578, 406] on button "button" at bounding box center [601, 396] width 47 height 47
click at [555, 550] on icon "button" at bounding box center [543, 545] width 32 height 32
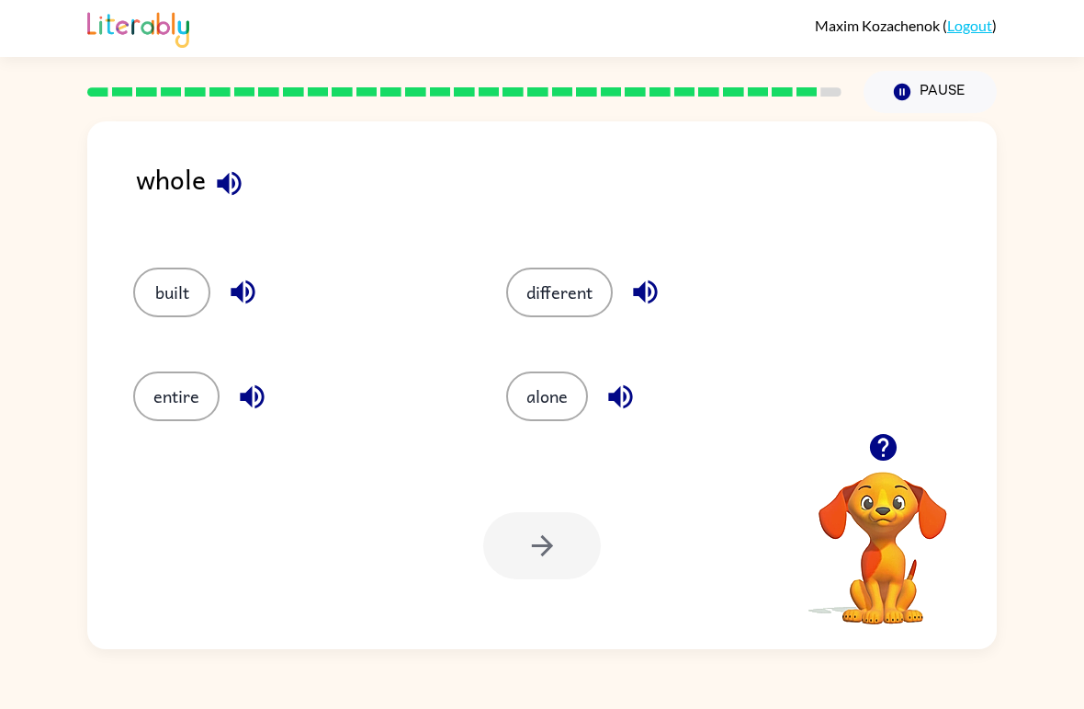
click at [232, 174] on icon "button" at bounding box center [229, 183] width 24 height 24
click at [244, 294] on icon "button" at bounding box center [243, 292] width 32 height 32
click at [251, 400] on icon "button" at bounding box center [252, 396] width 24 height 24
click at [628, 398] on icon "button" at bounding box center [621, 396] width 32 height 32
click at [648, 293] on icon "button" at bounding box center [645, 292] width 24 height 24
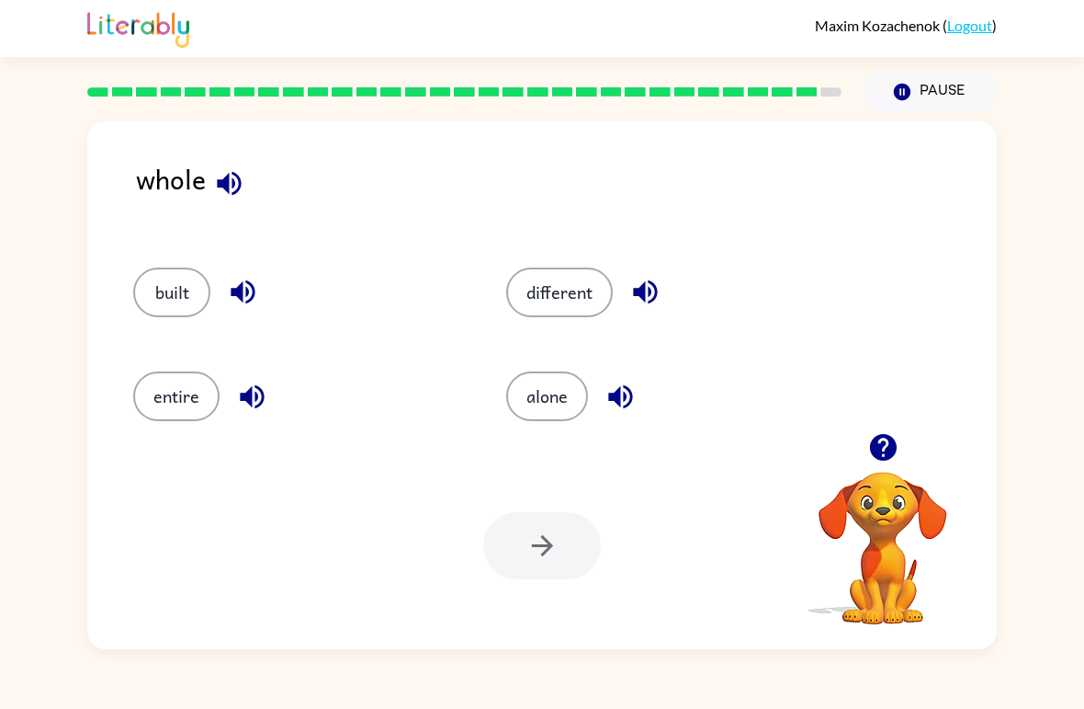
click at [249, 397] on icon "button" at bounding box center [252, 396] width 24 height 24
click at [172, 391] on button "entire" at bounding box center [176, 396] width 86 height 50
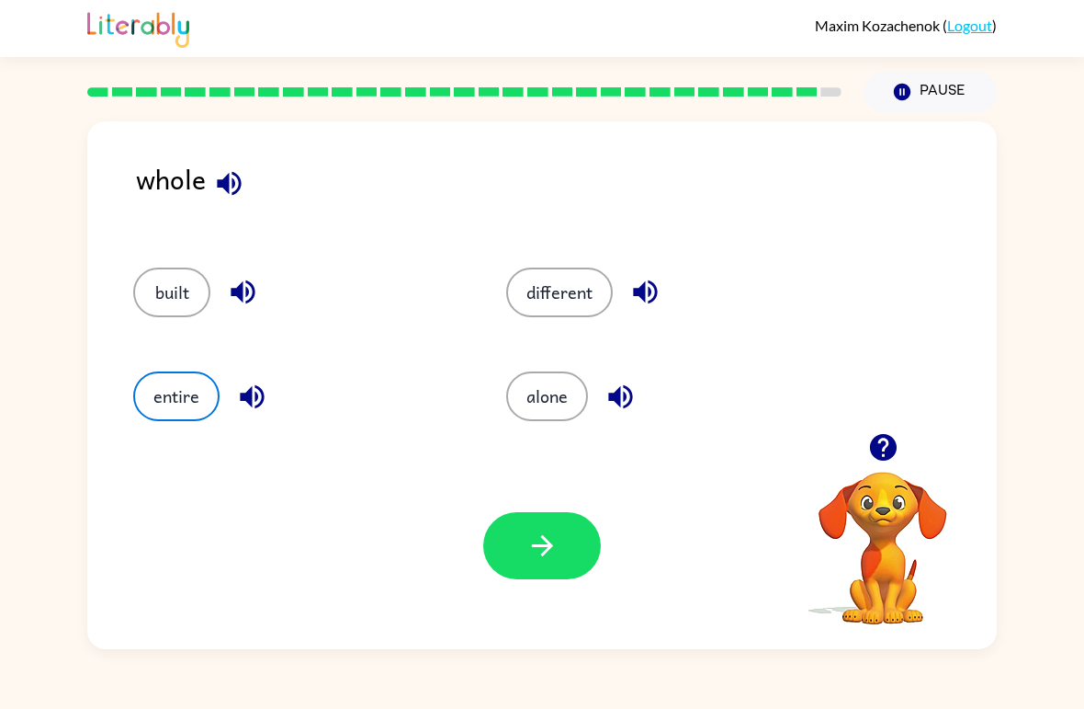
click at [547, 550] on icon "button" at bounding box center [541, 545] width 21 height 21
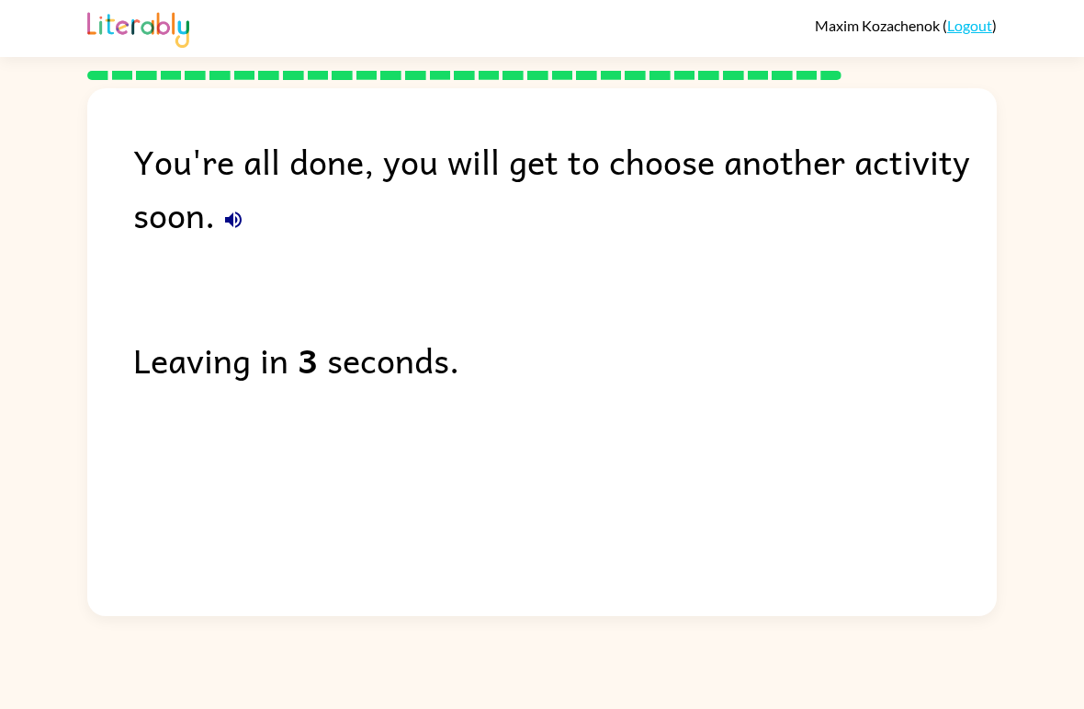
click at [250, 213] on button "button" at bounding box center [233, 219] width 37 height 37
click at [237, 231] on icon "button" at bounding box center [233, 220] width 22 height 22
click at [236, 225] on icon "button" at bounding box center [233, 220] width 22 height 22
